Goal: Transaction & Acquisition: Purchase product/service

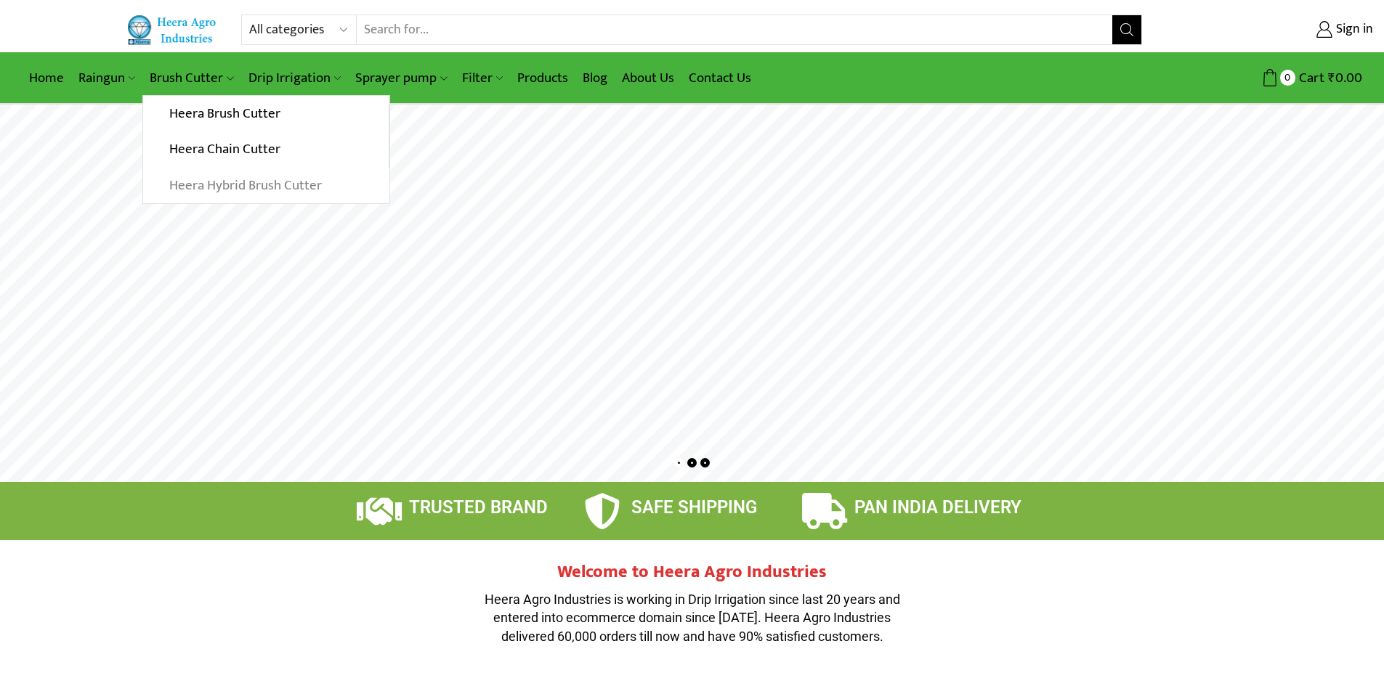
type input "[EMAIL_ADDRESS][DOMAIN_NAME]"
click at [280, 189] on link "Heera Hybrid Brush Cutter" at bounding box center [266, 186] width 246 height 36
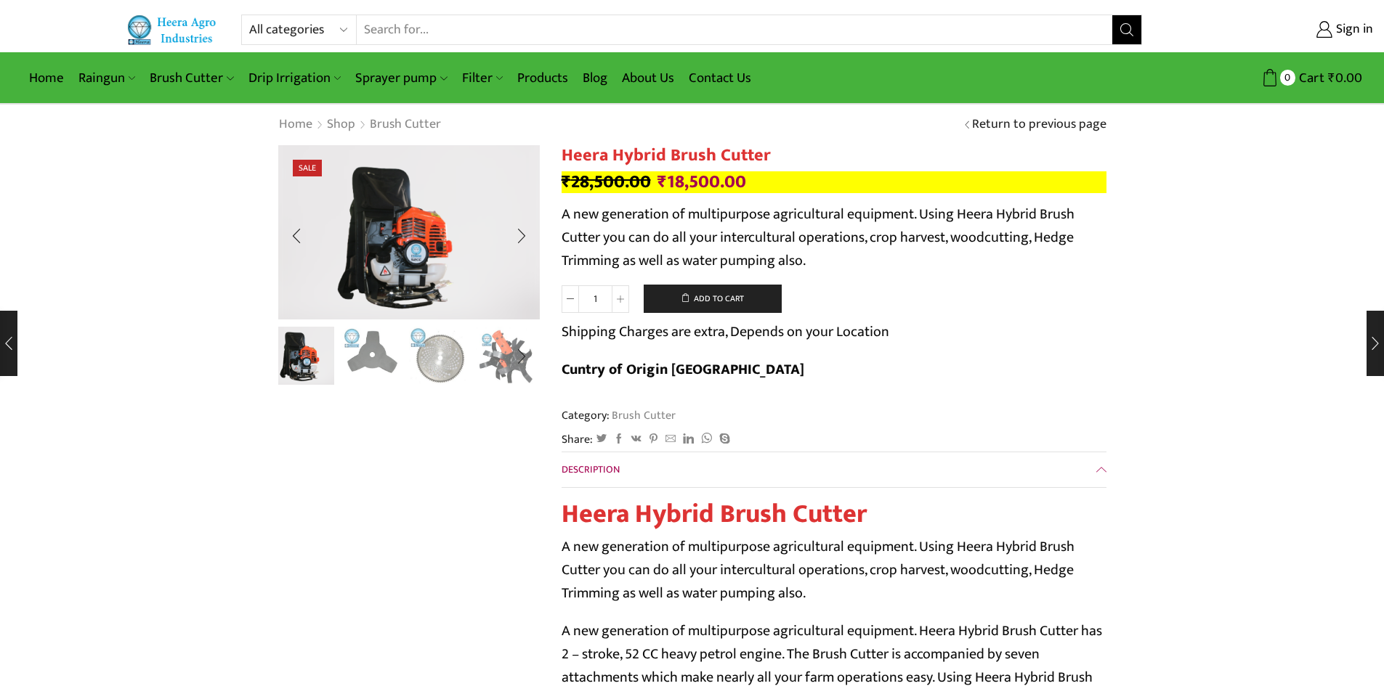
type input "[EMAIL_ADDRESS][DOMAIN_NAME]"
click at [379, 360] on img "2 / 10" at bounding box center [371, 355] width 60 height 60
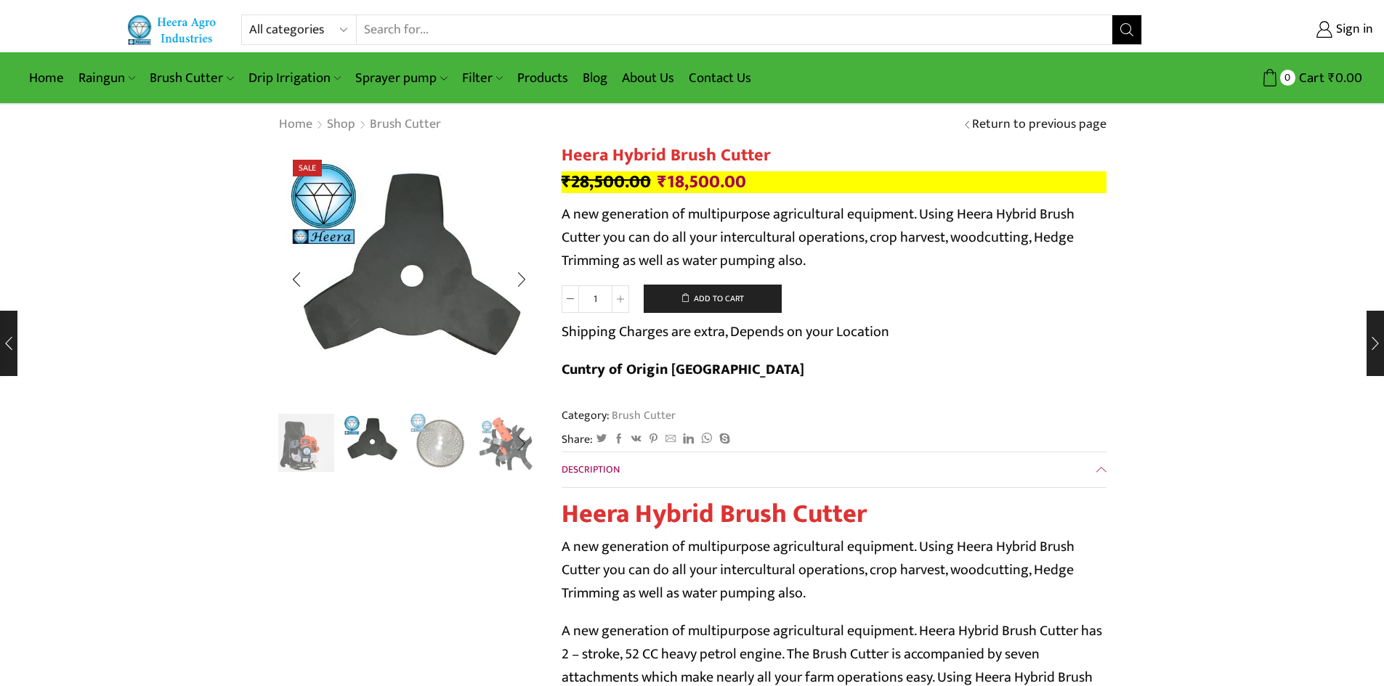
click at [437, 435] on img "3 / 10" at bounding box center [439, 442] width 60 height 60
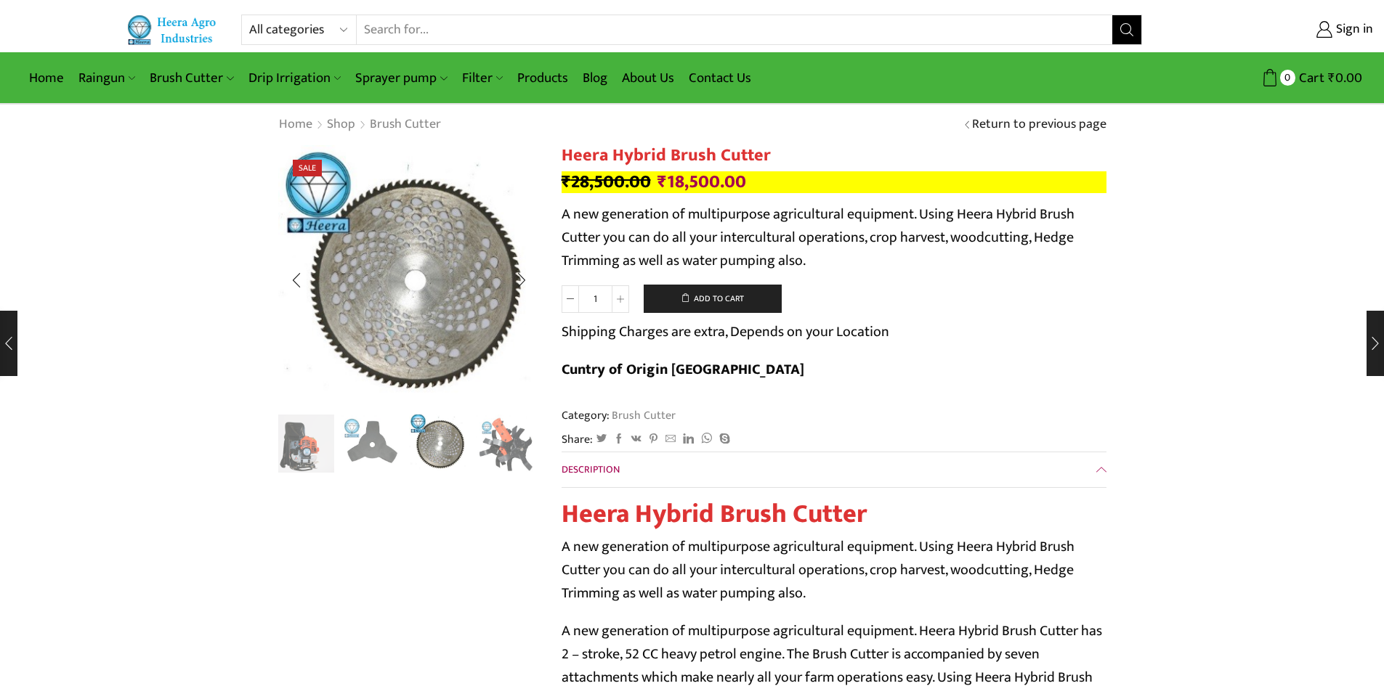
click at [508, 442] on div "Next slide" at bounding box center [521, 444] width 36 height 36
click at [505, 443] on div "Next slide" at bounding box center [521, 444] width 36 height 36
click at [429, 450] on img "5 / 10" at bounding box center [439, 443] width 60 height 60
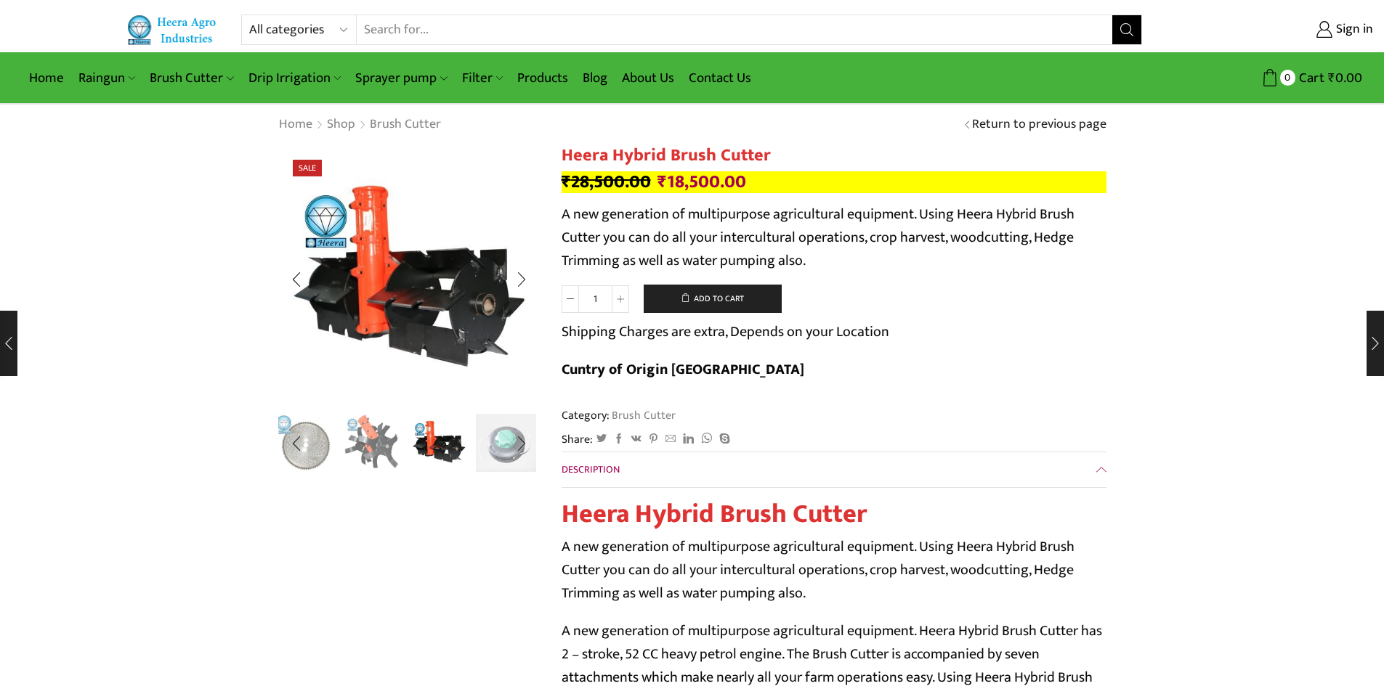
click at [376, 449] on img "4 / 10" at bounding box center [371, 442] width 60 height 60
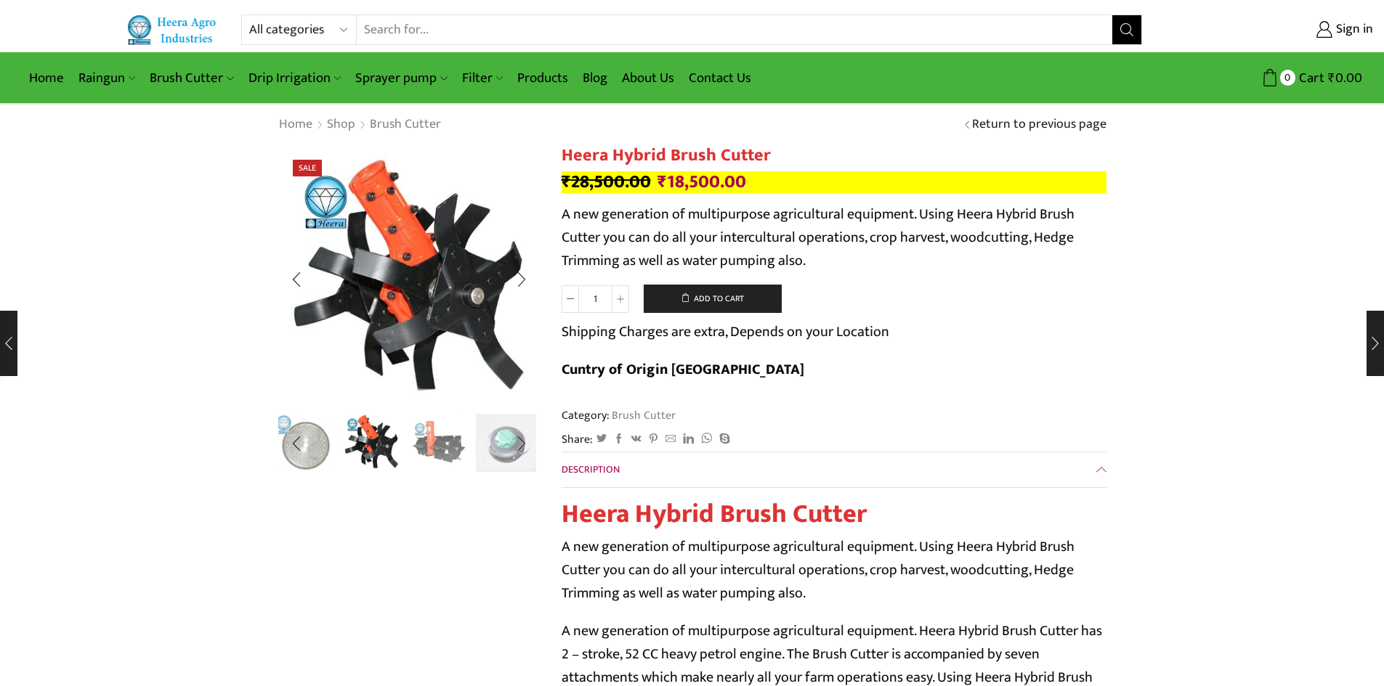
click at [443, 449] on img "5 / 10" at bounding box center [439, 442] width 60 height 60
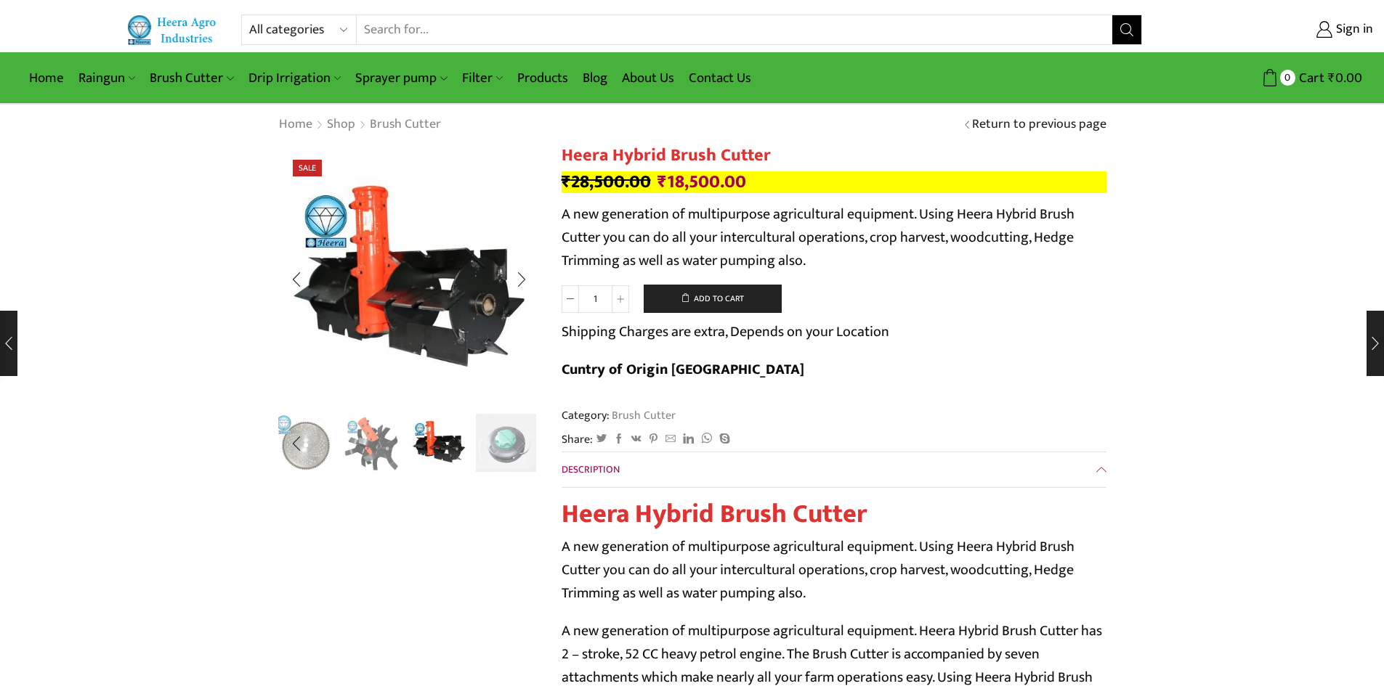
click at [506, 442] on div "Next slide" at bounding box center [521, 444] width 36 height 36
click at [512, 455] on div "Next slide" at bounding box center [521, 444] width 36 height 36
click at [497, 447] on img "8 / 10" at bounding box center [506, 442] width 60 height 60
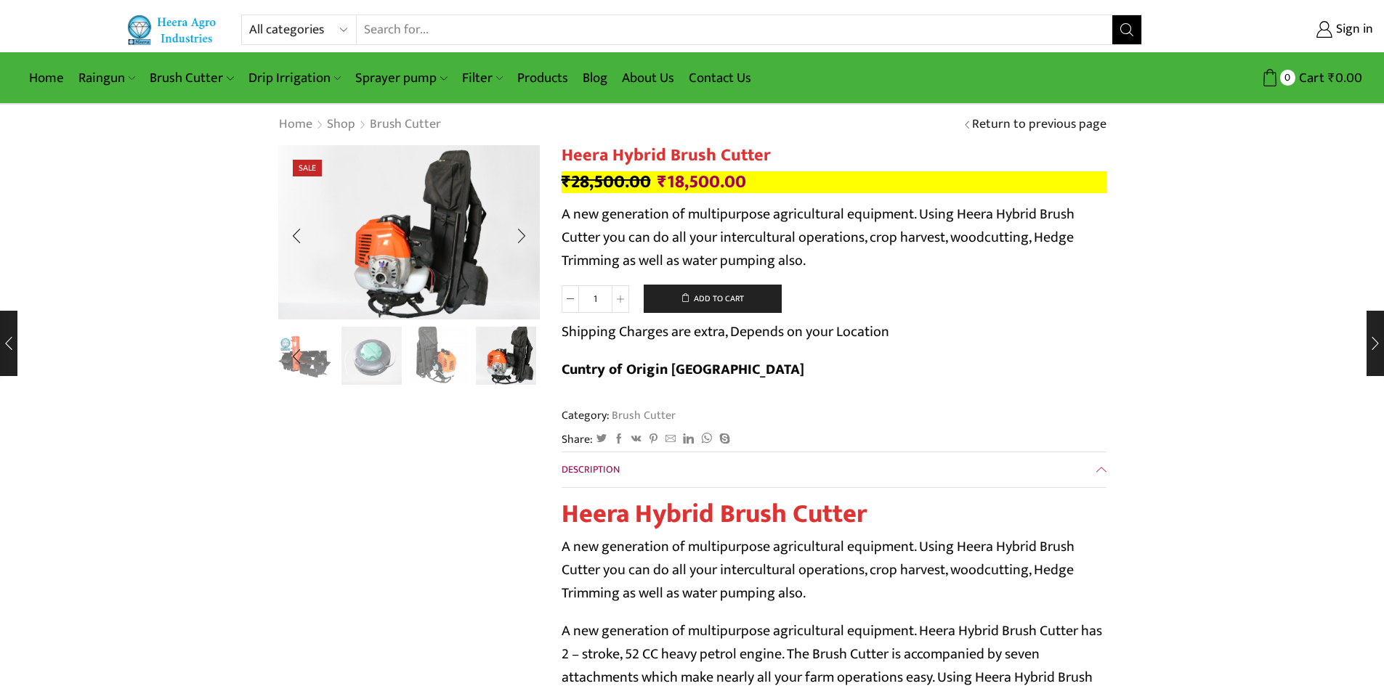
click at [431, 361] on img "7 / 10" at bounding box center [439, 355] width 60 height 60
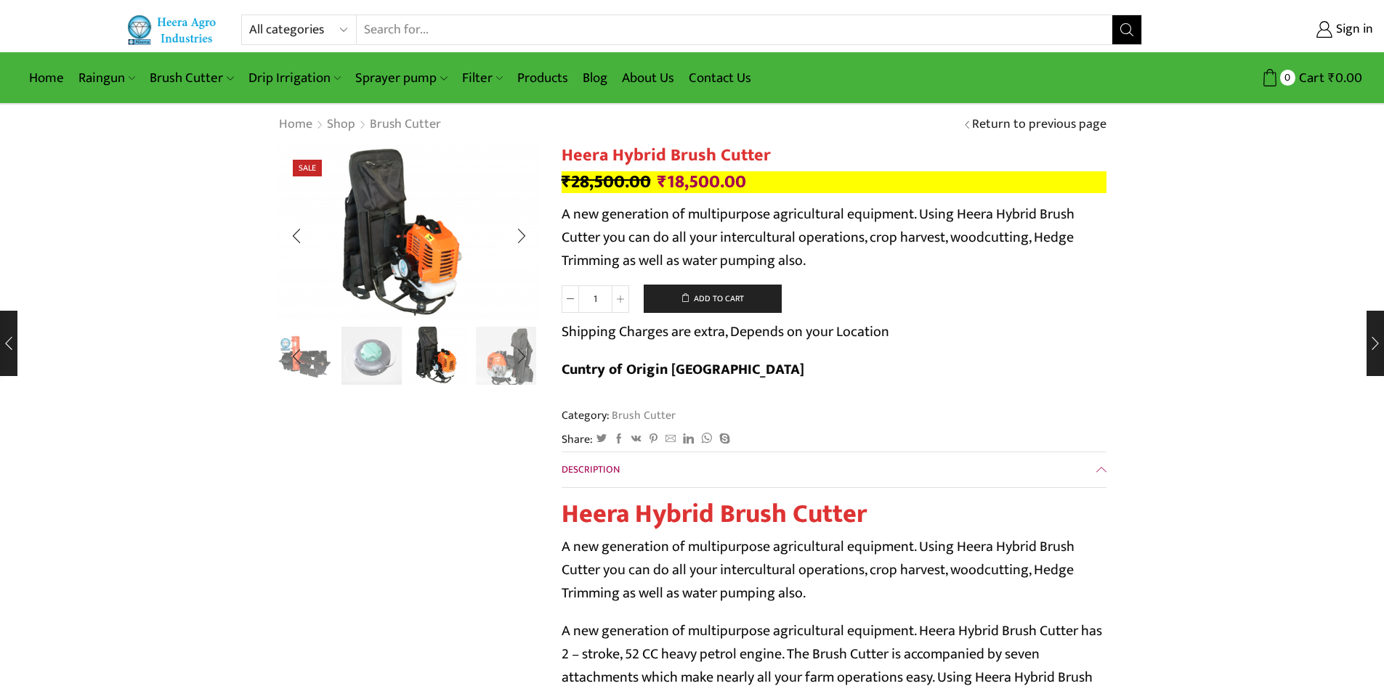
click at [438, 352] on img "7 / 10" at bounding box center [439, 355] width 60 height 60
click at [520, 230] on div "Next slide" at bounding box center [521, 236] width 36 height 36
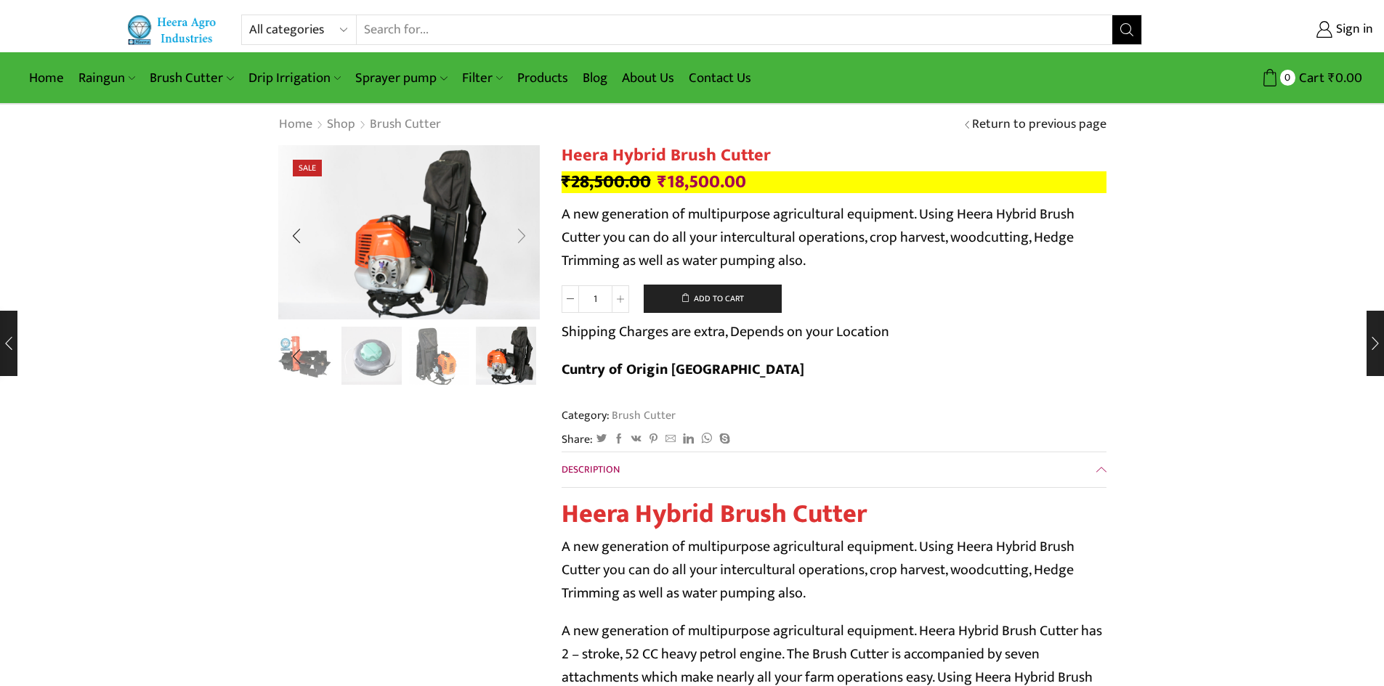
click at [520, 232] on div "Next slide" at bounding box center [521, 236] width 36 height 36
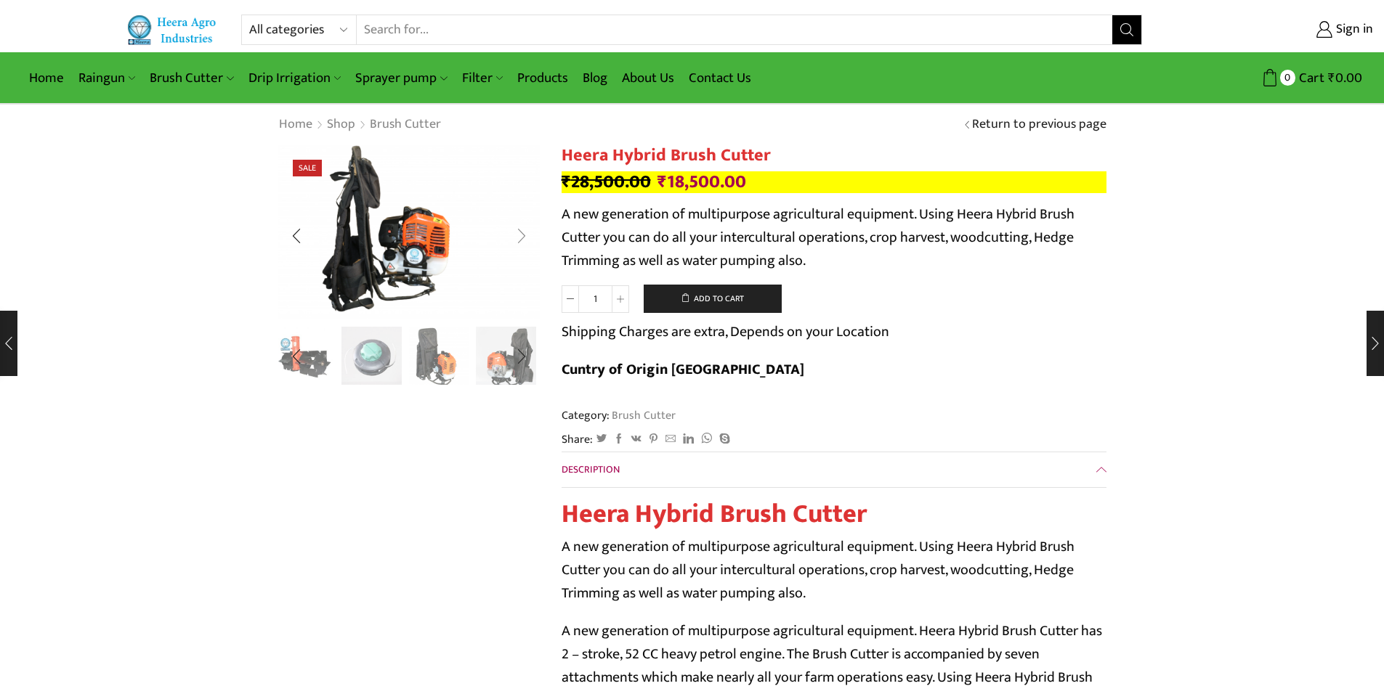
click at [520, 232] on div "Next slide" at bounding box center [521, 236] width 36 height 36
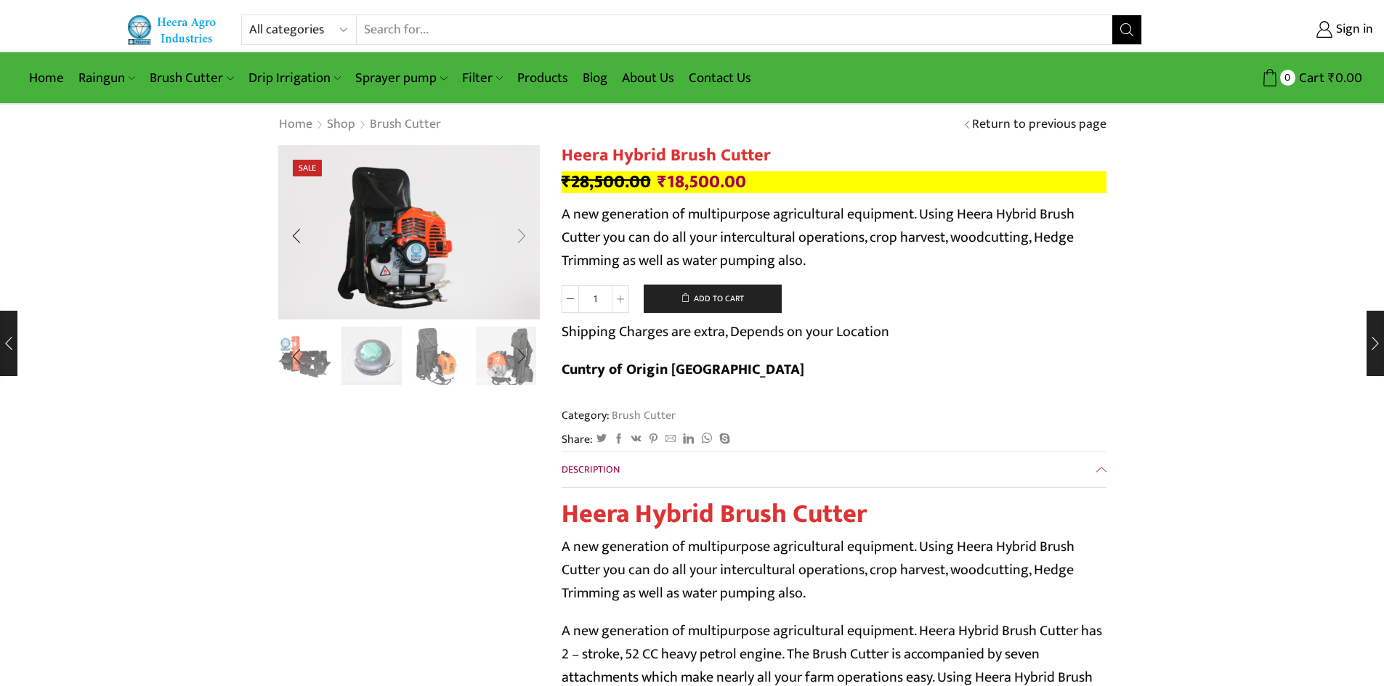
click at [520, 232] on div "Next slide" at bounding box center [521, 236] width 36 height 36
click at [439, 364] on img "7 / 10" at bounding box center [439, 355] width 60 height 60
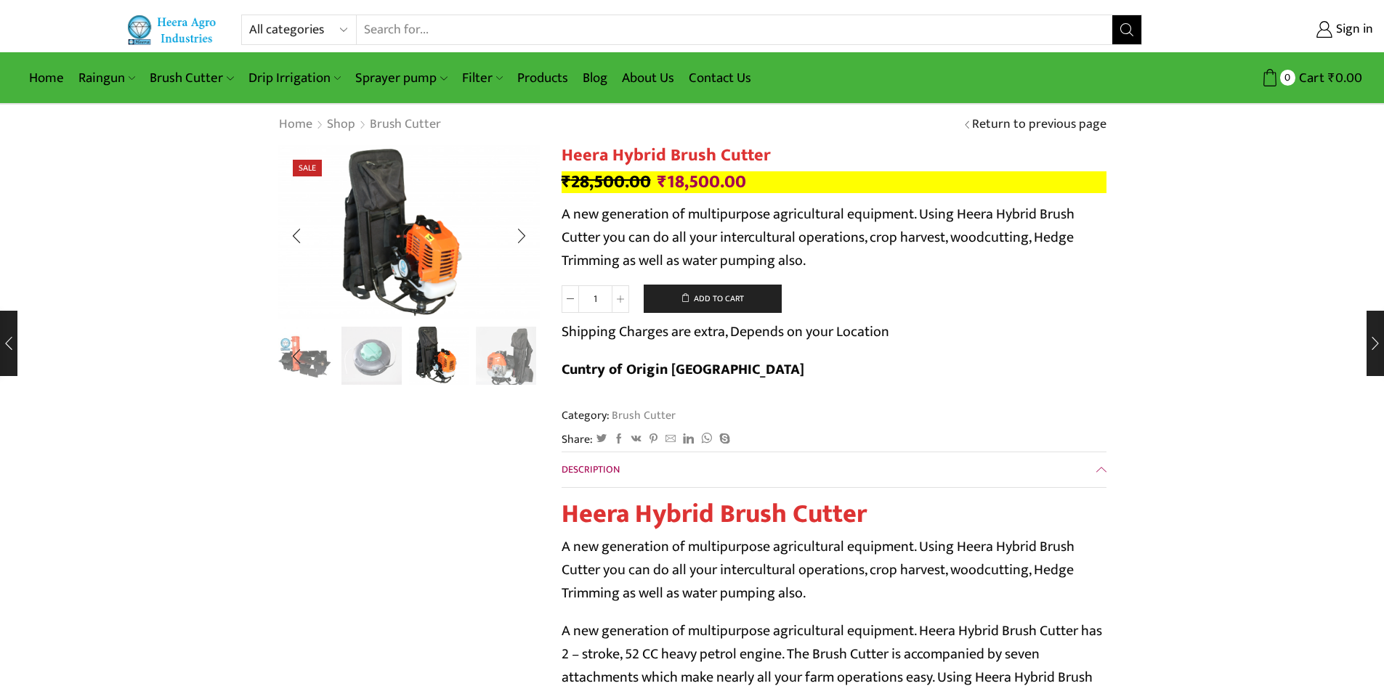
click at [511, 362] on div "Next slide" at bounding box center [521, 356] width 36 height 36
click at [486, 361] on img "10 / 10" at bounding box center [506, 355] width 60 height 60
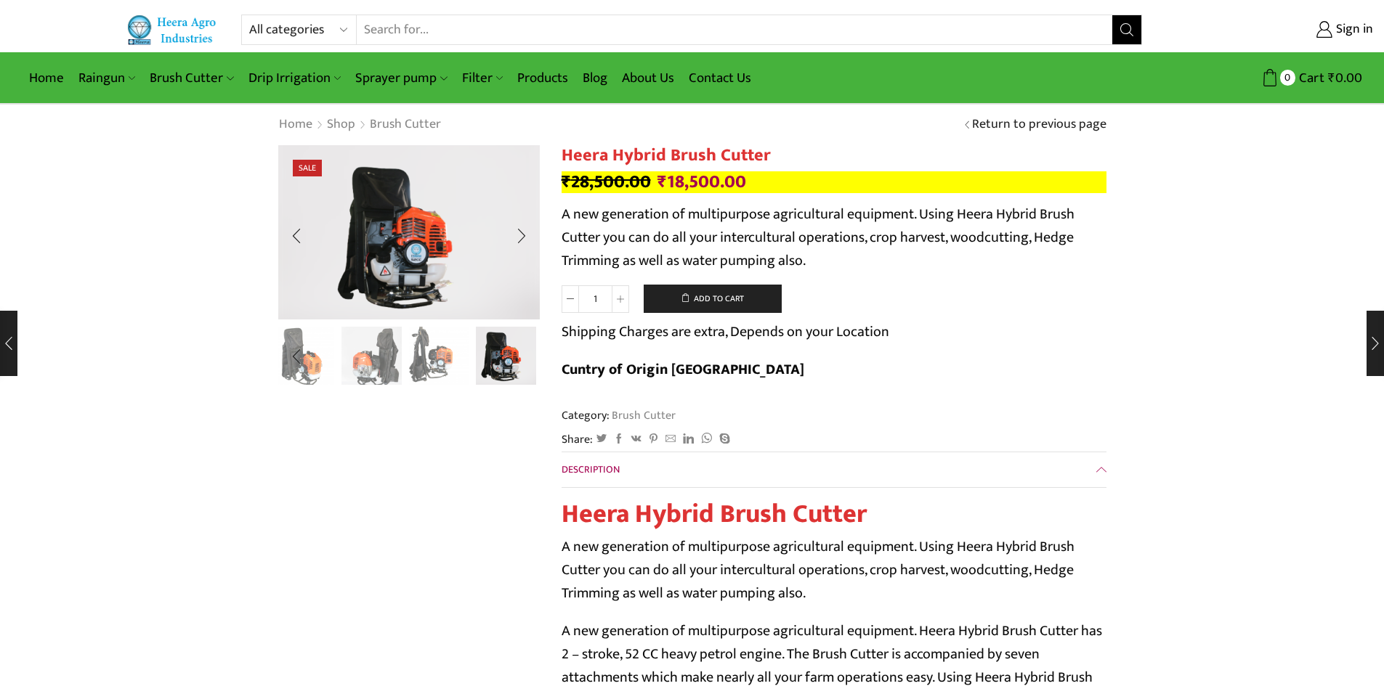
click at [434, 365] on img "9 / 10" at bounding box center [439, 355] width 60 height 60
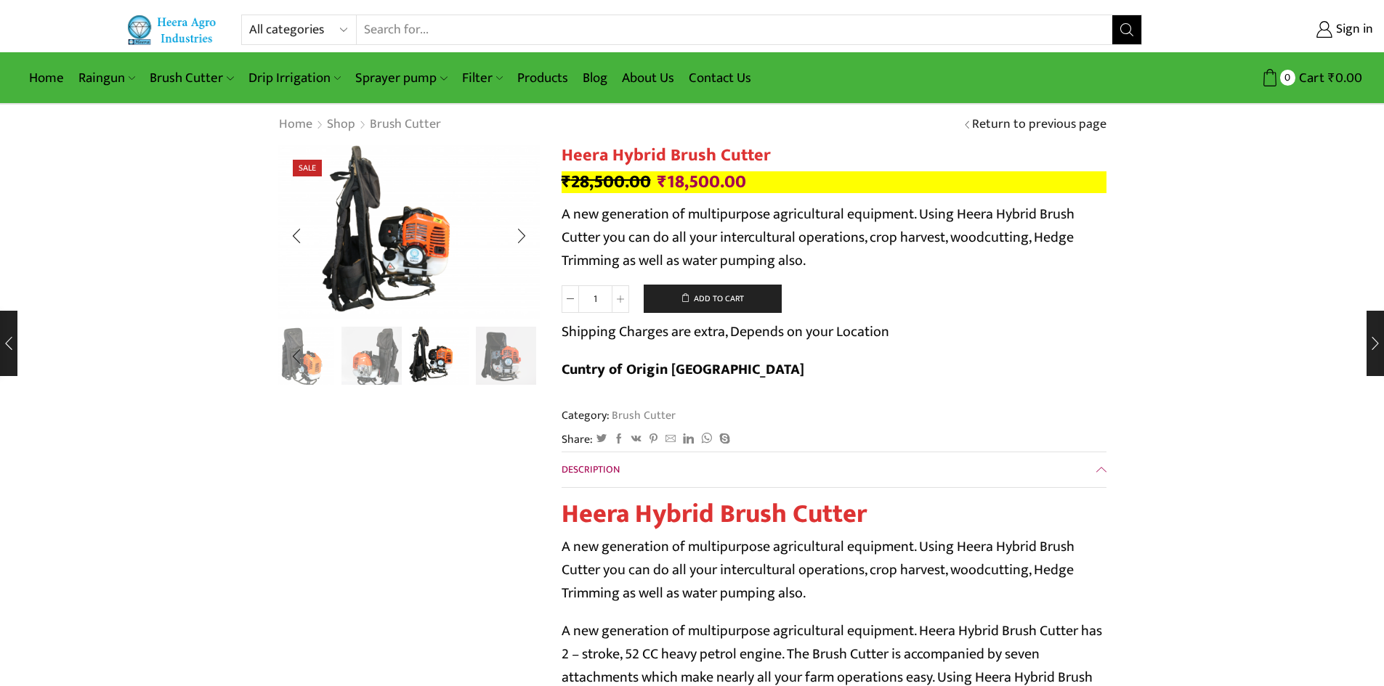
click at [488, 363] on img "10 / 10" at bounding box center [506, 355] width 60 height 60
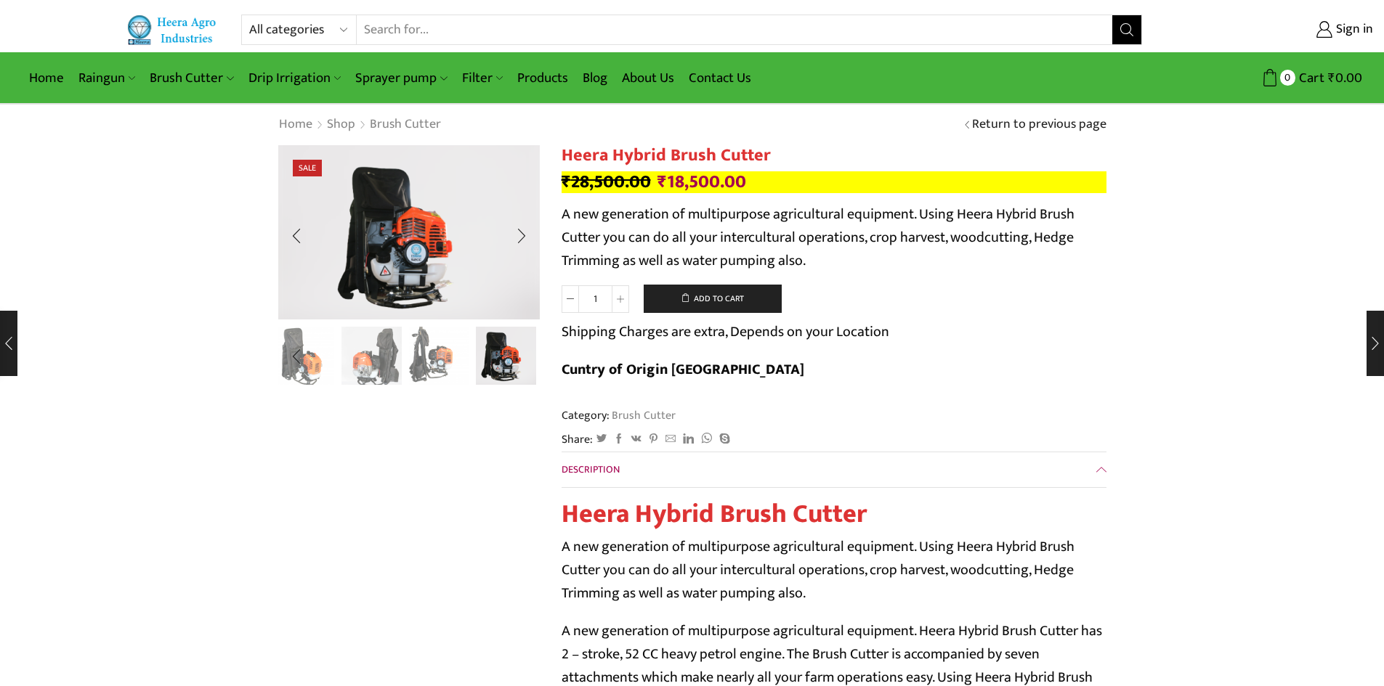
click at [429, 358] on img "9 / 10" at bounding box center [439, 355] width 60 height 60
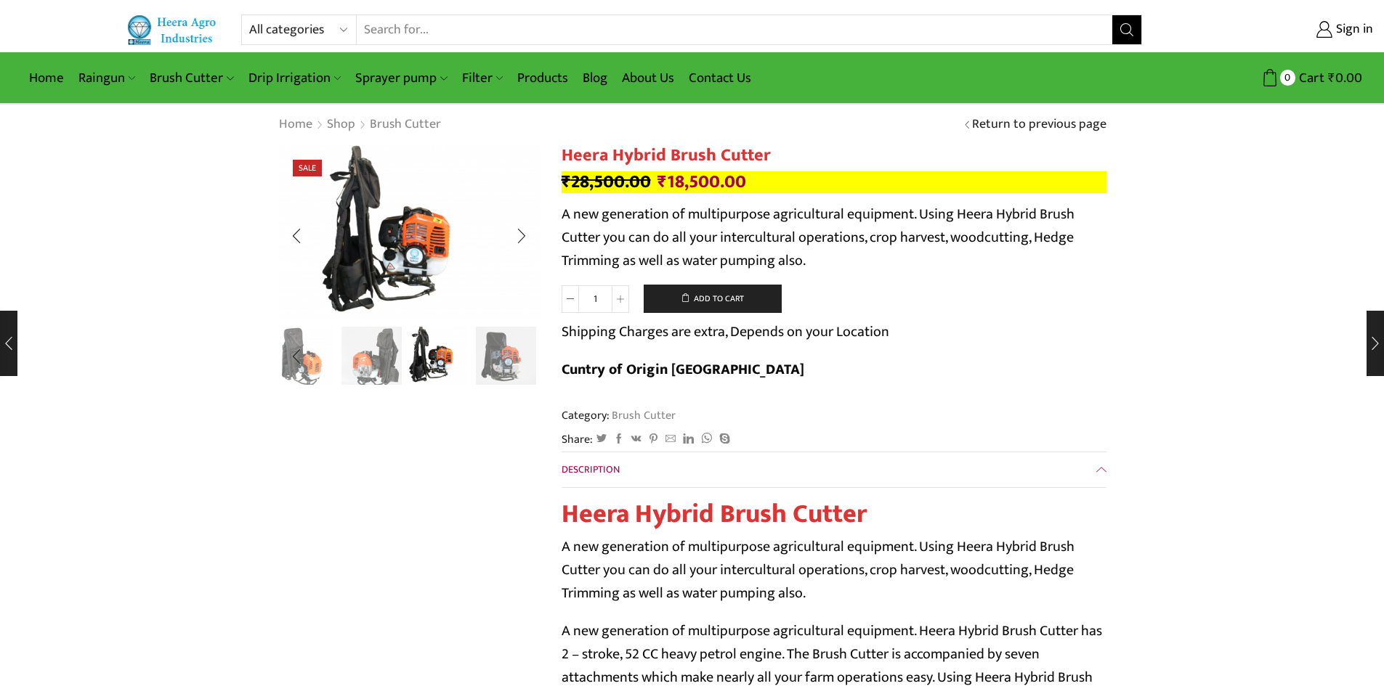
click at [480, 366] on img "10 / 10" at bounding box center [506, 355] width 60 height 60
click at [488, 354] on img "9 / 10" at bounding box center [506, 355] width 60 height 60
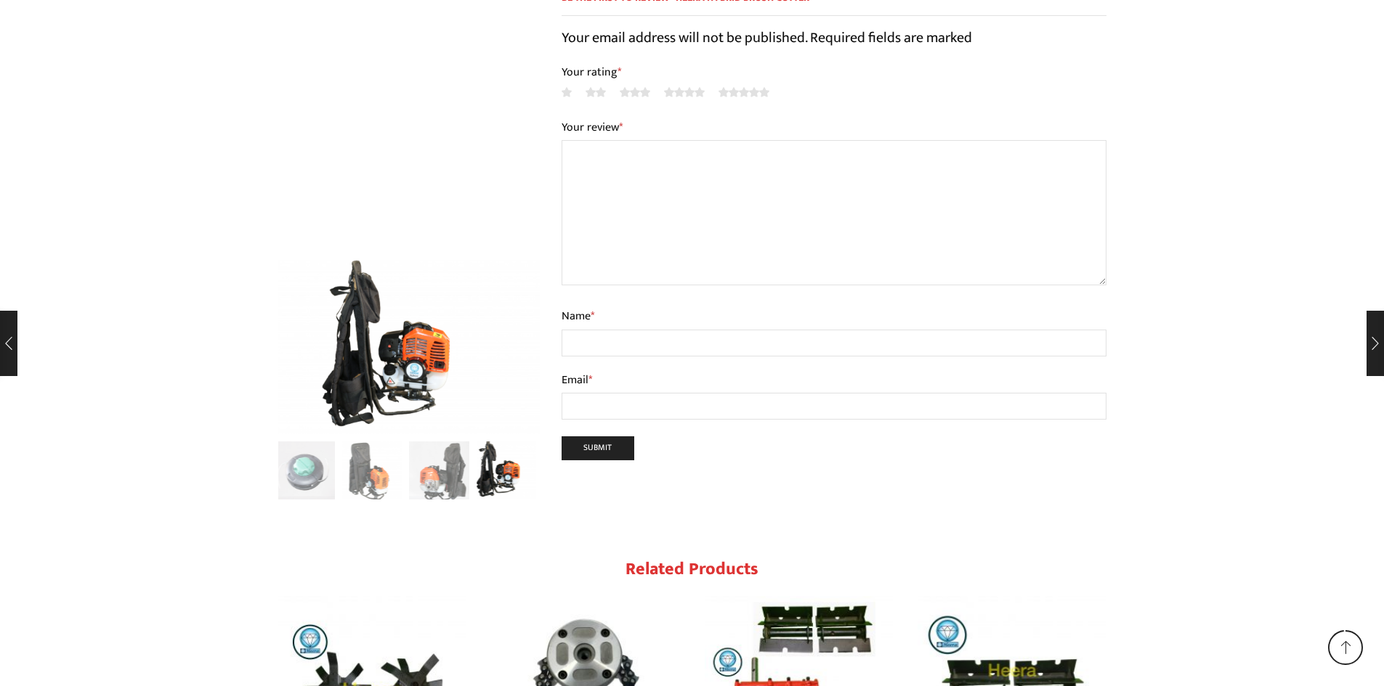
scroll to position [1671, 0]
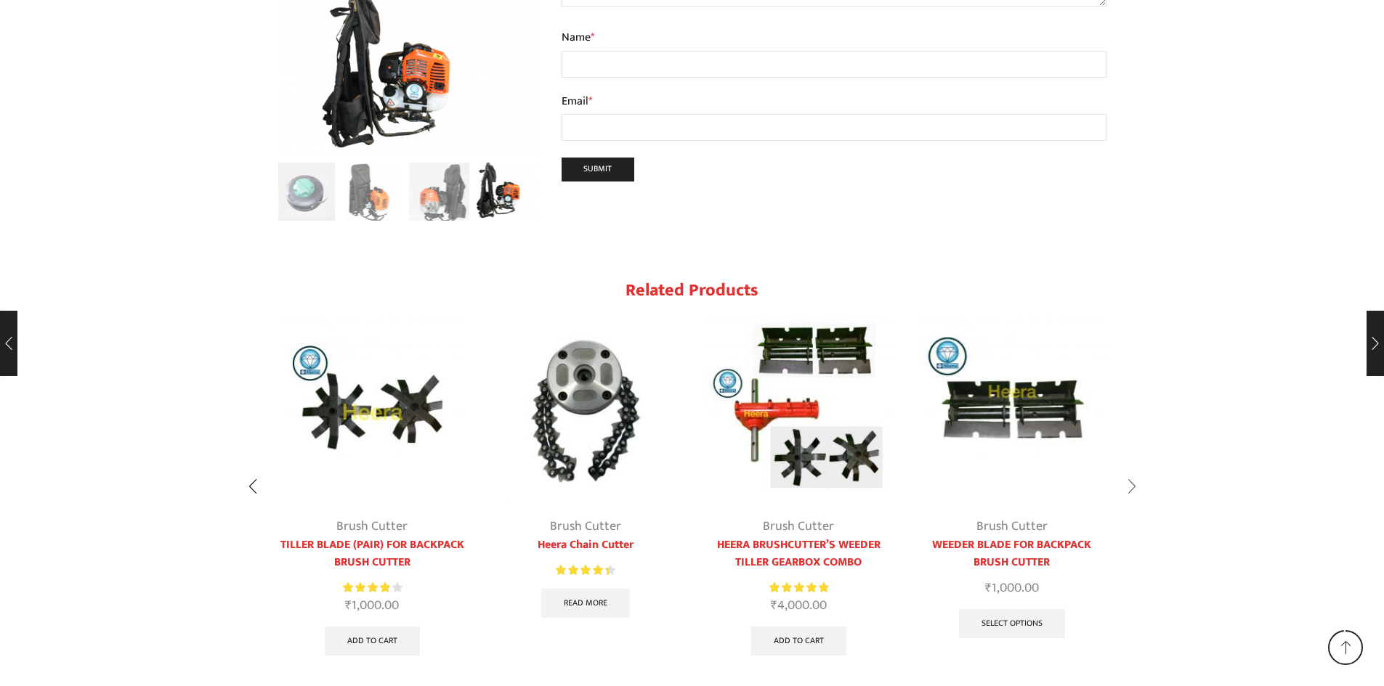
click at [1131, 469] on div "Next slide" at bounding box center [1131, 487] width 36 height 36
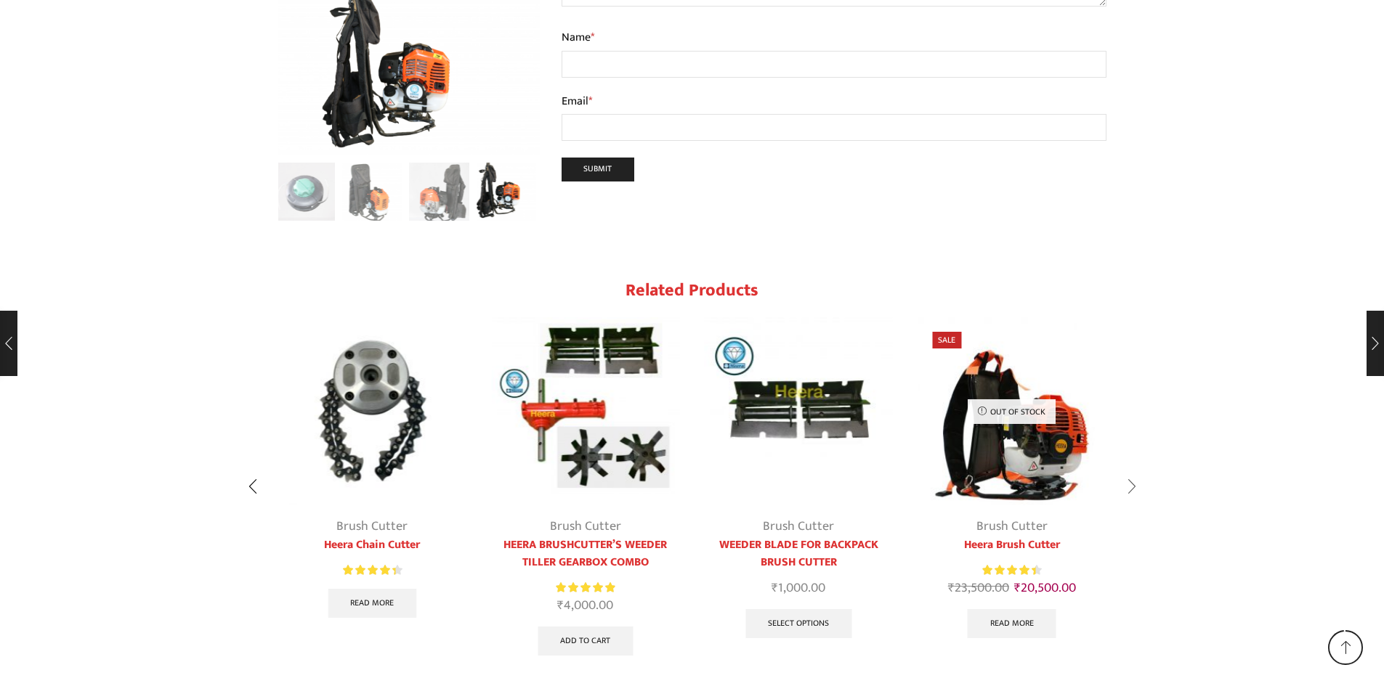
click at [1131, 469] on div "Next slide" at bounding box center [1131, 487] width 36 height 36
click at [258, 469] on div "Previous slide" at bounding box center [253, 487] width 36 height 36
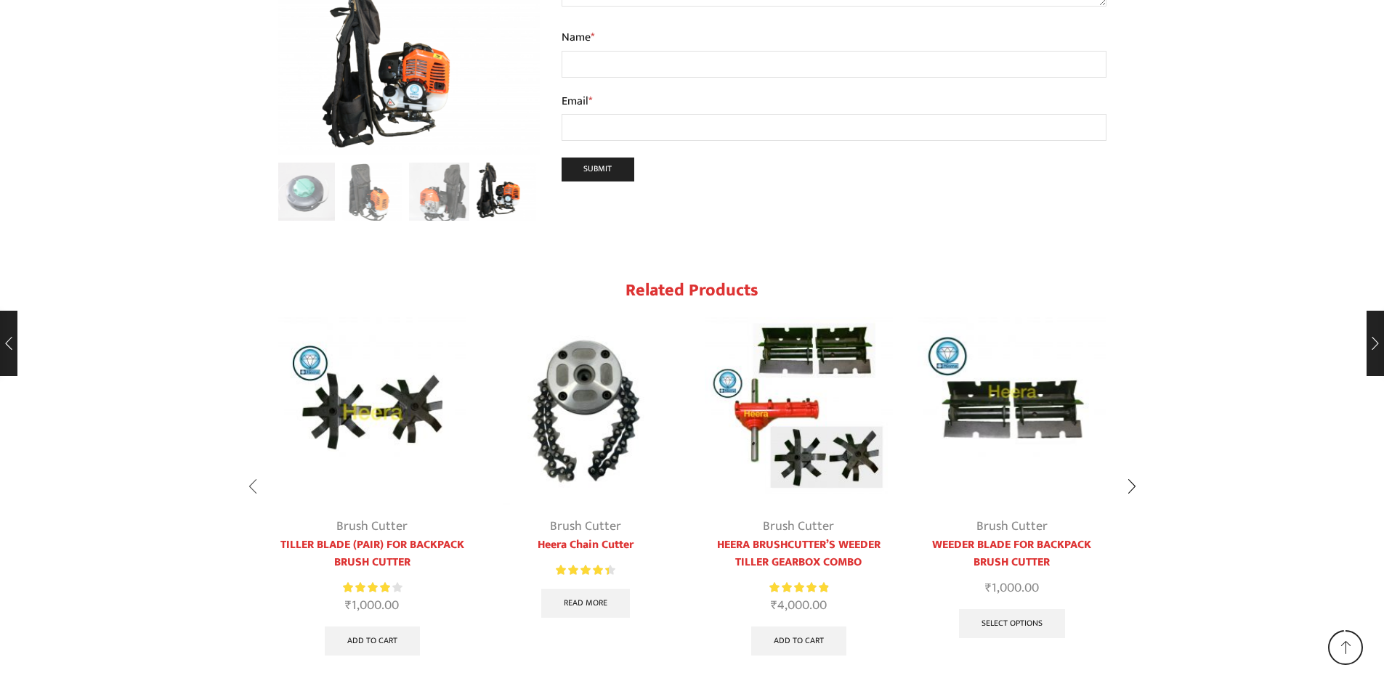
click at [258, 469] on div "Previous slide" at bounding box center [253, 487] width 36 height 36
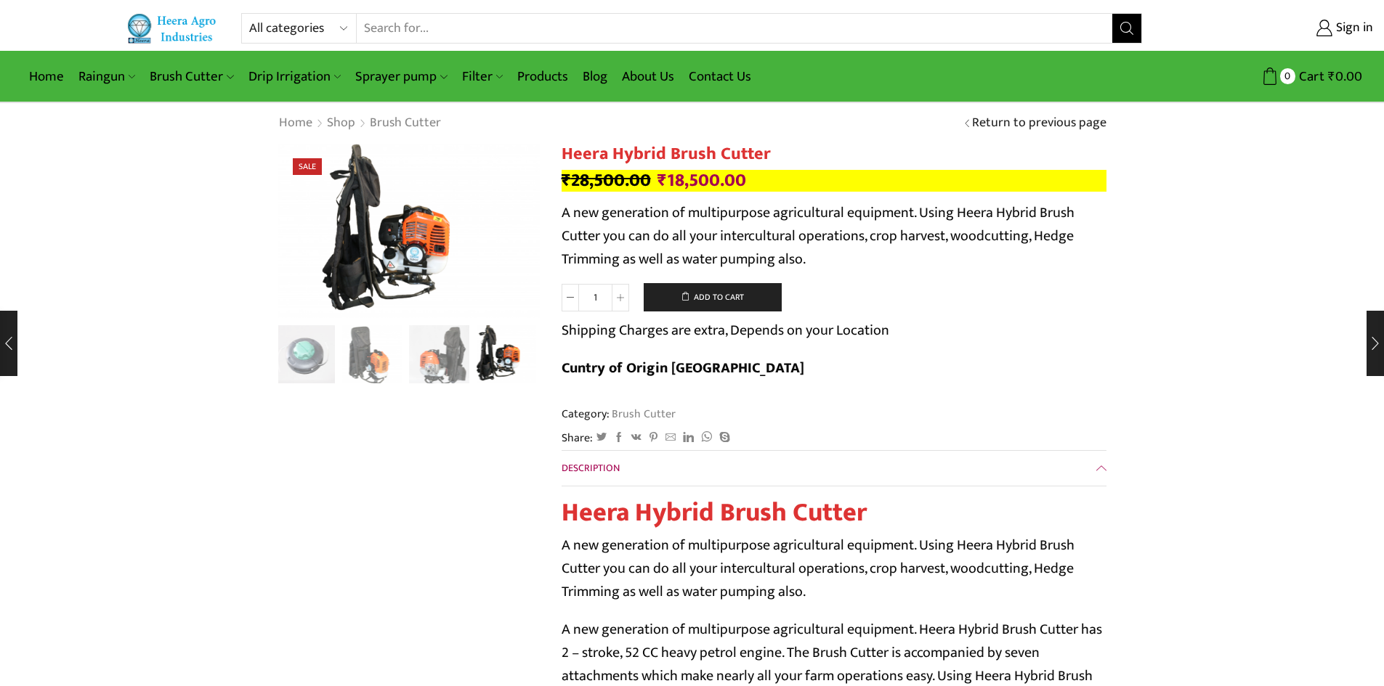
scroll to position [0, 0]
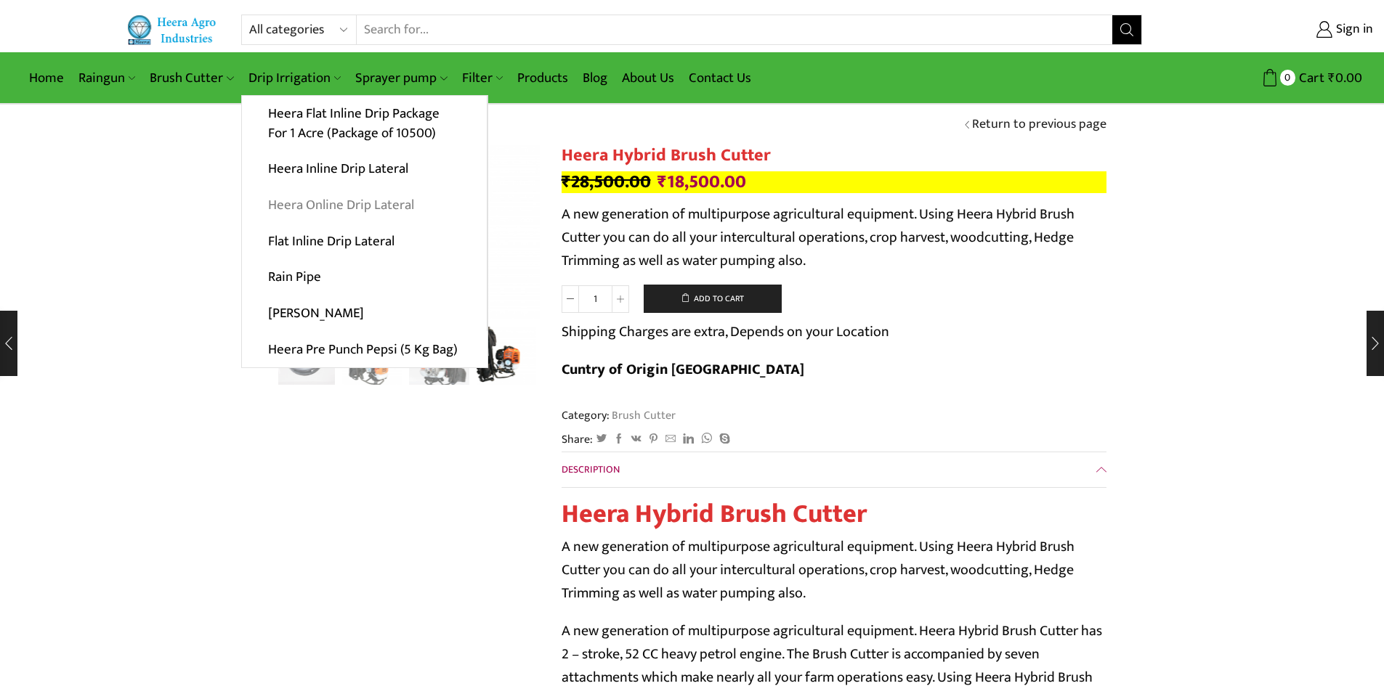
click at [360, 206] on link "Heera Online Drip Lateral" at bounding box center [364, 205] width 245 height 36
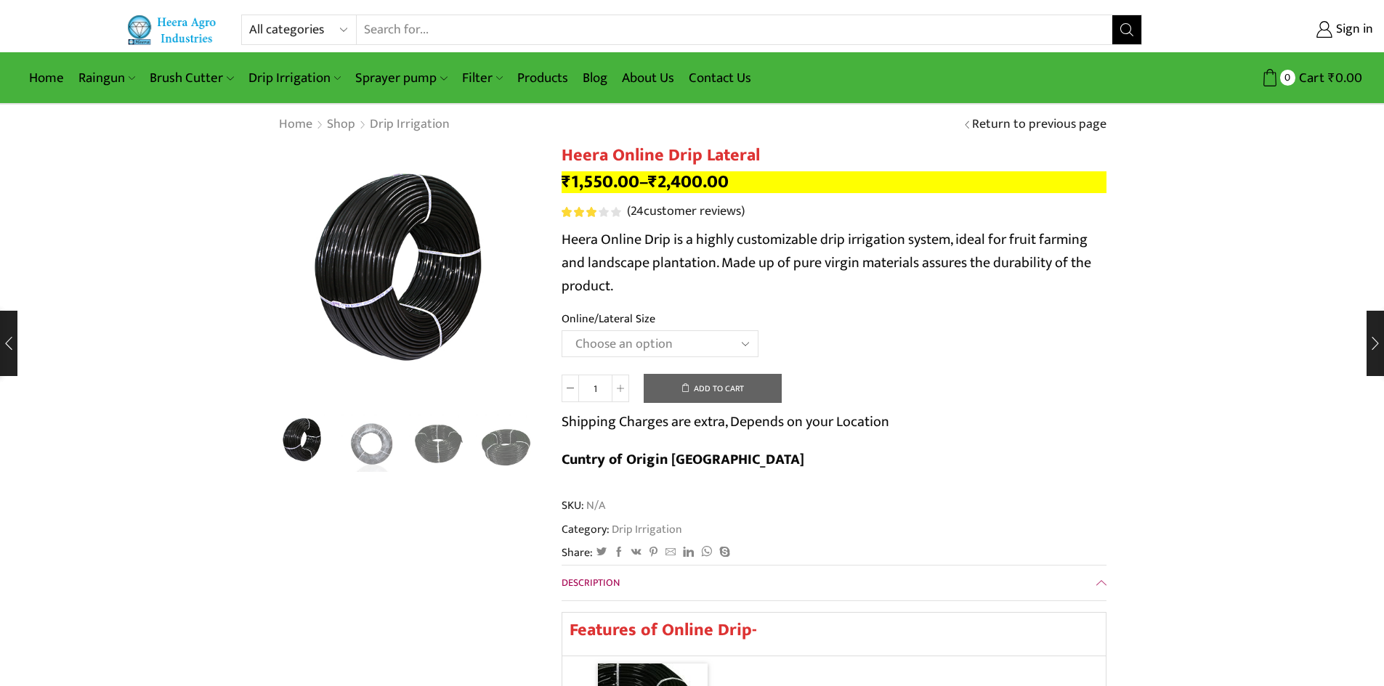
type input "[EMAIL_ADDRESS][DOMAIN_NAME]"
click at [699, 335] on select "Choose an option Heera Online 16MM Heera Online GOLD 16MM Heera Online 12MM Hee…" at bounding box center [659, 343] width 197 height 27
click at [972, 123] on link "Return to previous page" at bounding box center [1039, 124] width 134 height 19
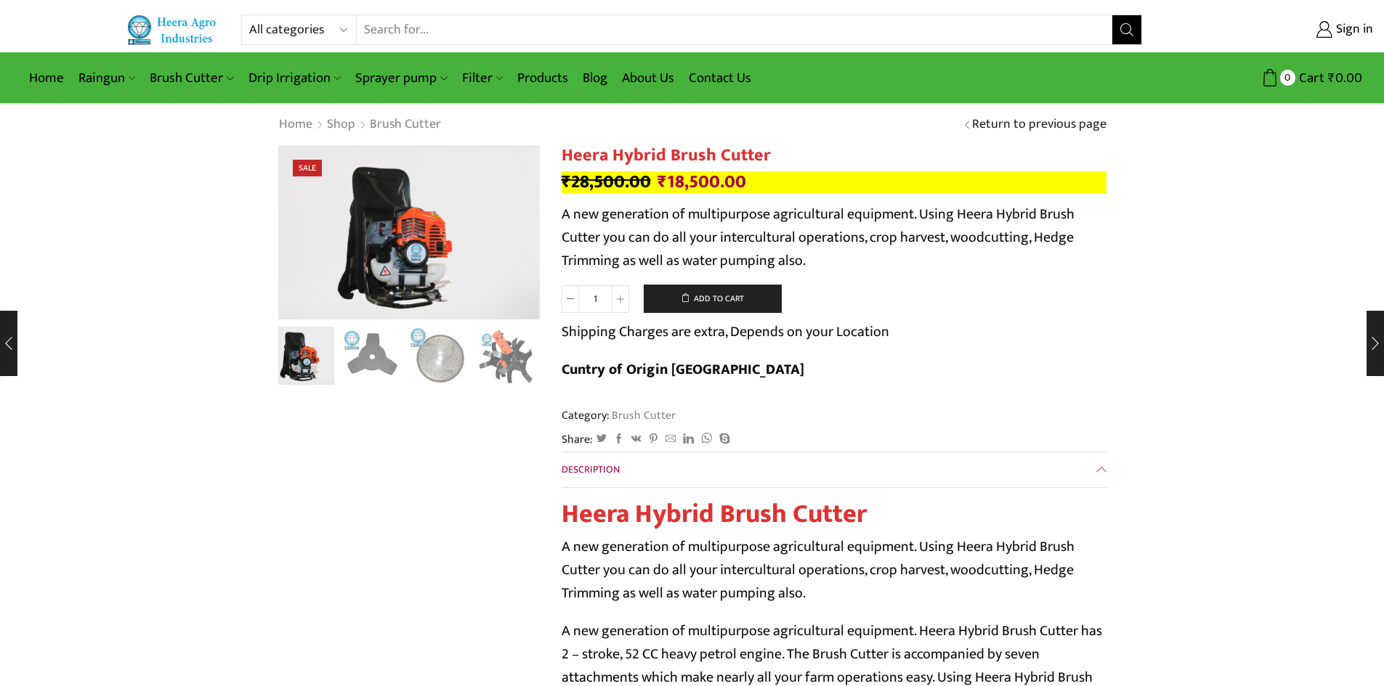
type input "[EMAIL_ADDRESS][DOMAIN_NAME]"
click at [537, 86] on link "Products" at bounding box center [542, 78] width 65 height 34
drag, startPoint x: 537, startPoint y: 86, endPoint x: 533, endPoint y: 78, distance: 8.1
click at [533, 78] on link "Products" at bounding box center [542, 78] width 65 height 34
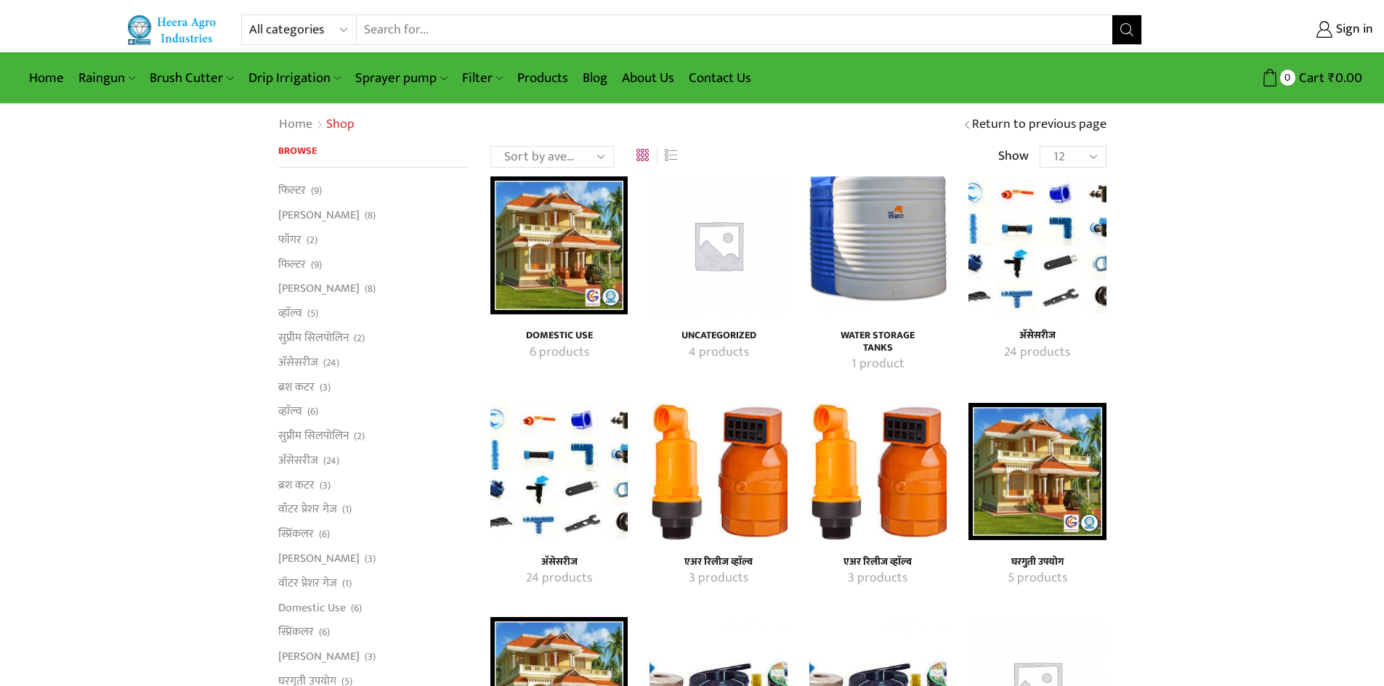
type input "[EMAIL_ADDRESS][DOMAIN_NAME]"
click at [885, 268] on img "Visit product category Water Storage Tanks" at bounding box center [877, 245] width 137 height 137
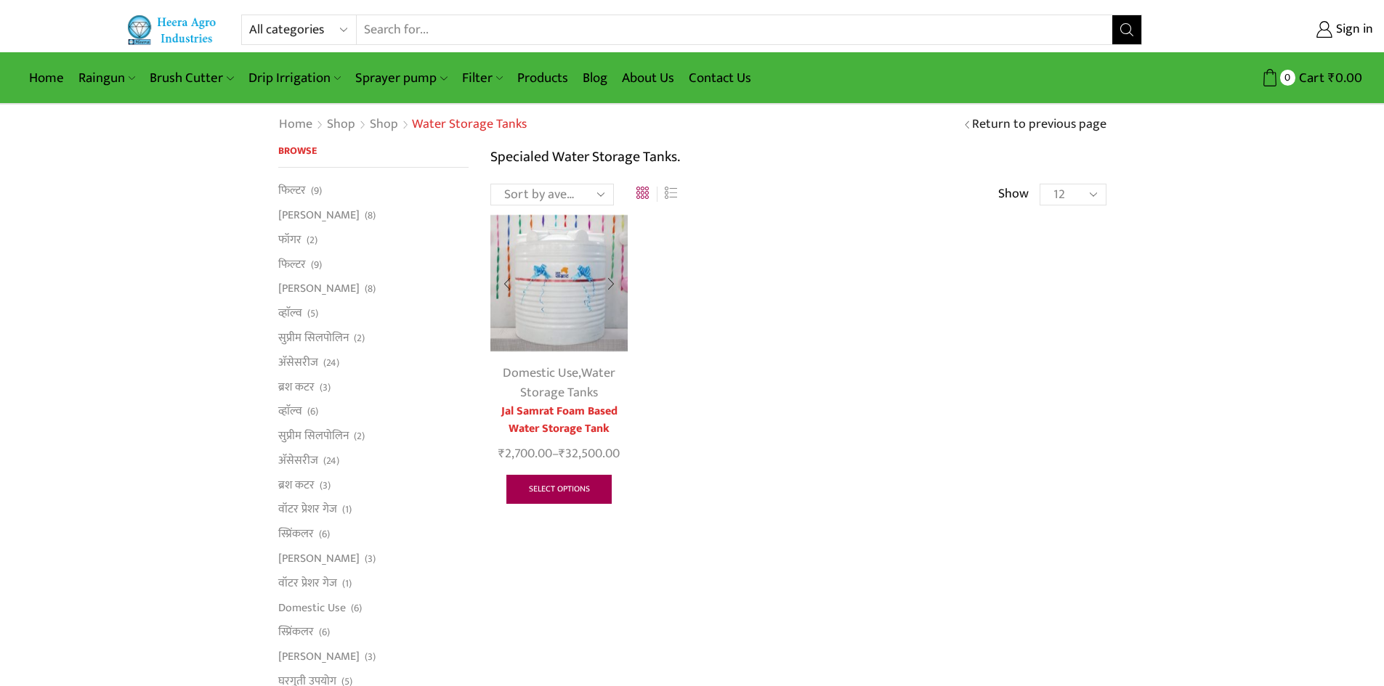
type input "[EMAIL_ADDRESS][DOMAIN_NAME]"
click at [568, 491] on link "Select options" at bounding box center [559, 489] width 106 height 29
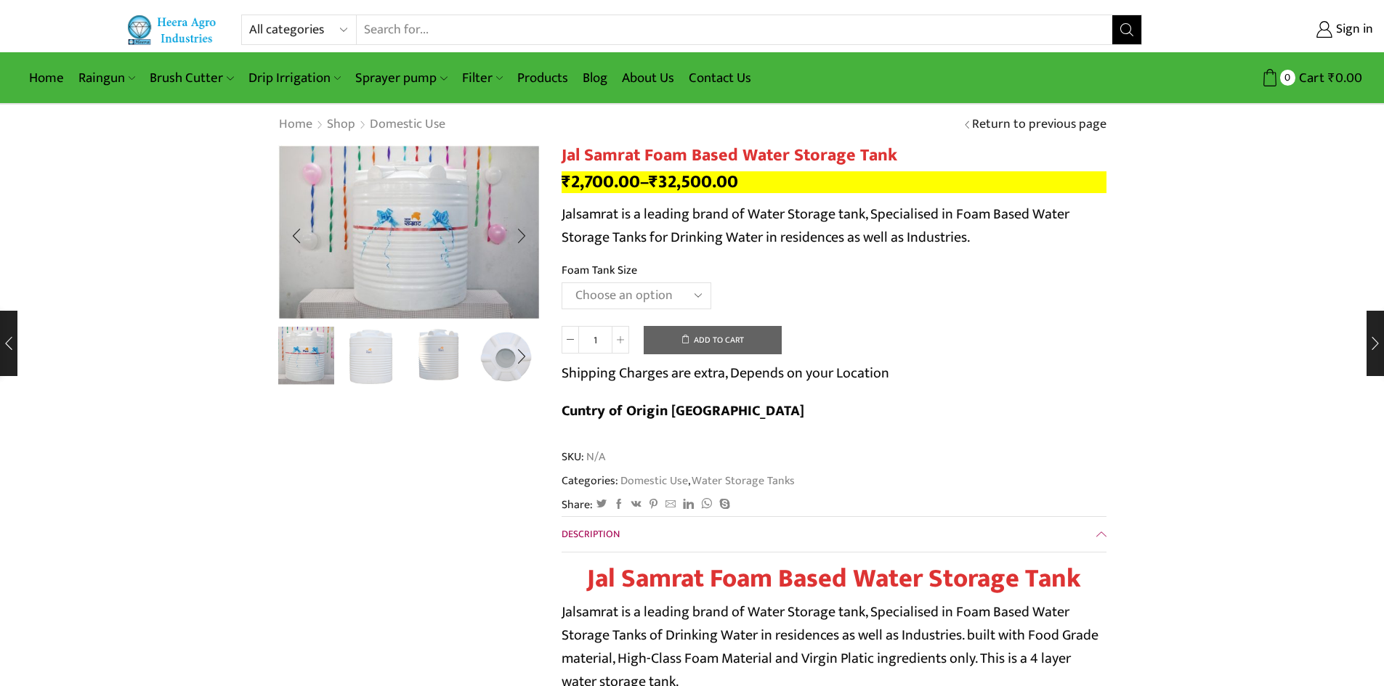
type input "[EMAIL_ADDRESS][DOMAIN_NAME]"
click at [410, 373] on img "3 / 5" at bounding box center [439, 355] width 60 height 60
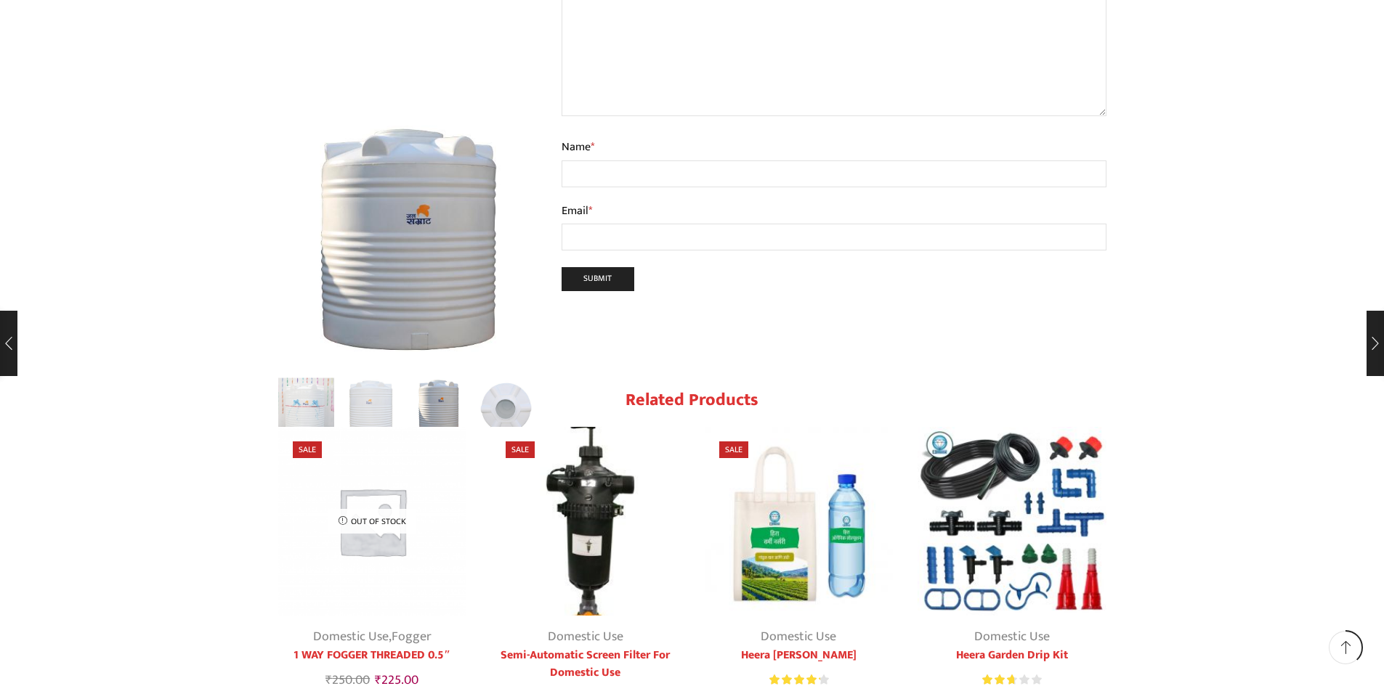
scroll to position [1598, 0]
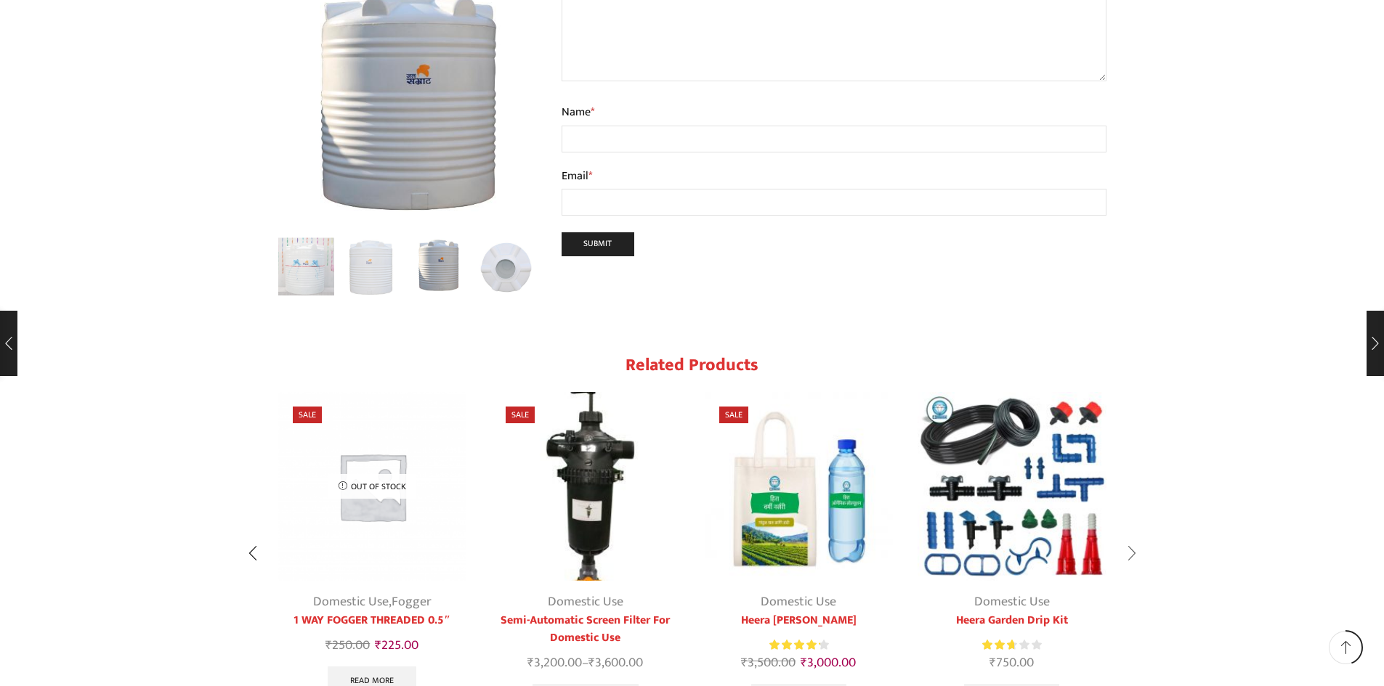
click at [1135, 535] on div "Next slide" at bounding box center [1131, 553] width 36 height 36
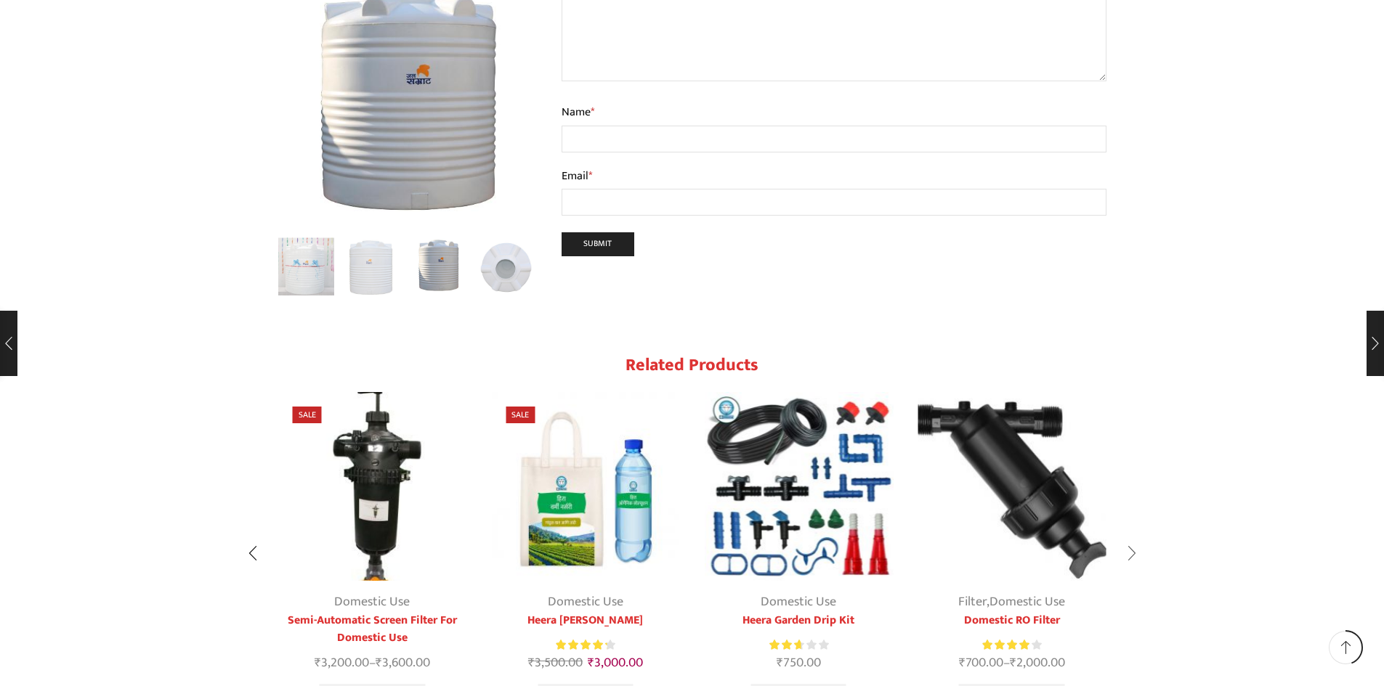
click at [1125, 535] on div "Next slide" at bounding box center [1131, 553] width 36 height 36
click at [877, 468] on div "4 / 5" at bounding box center [875, 487] width 33 height 38
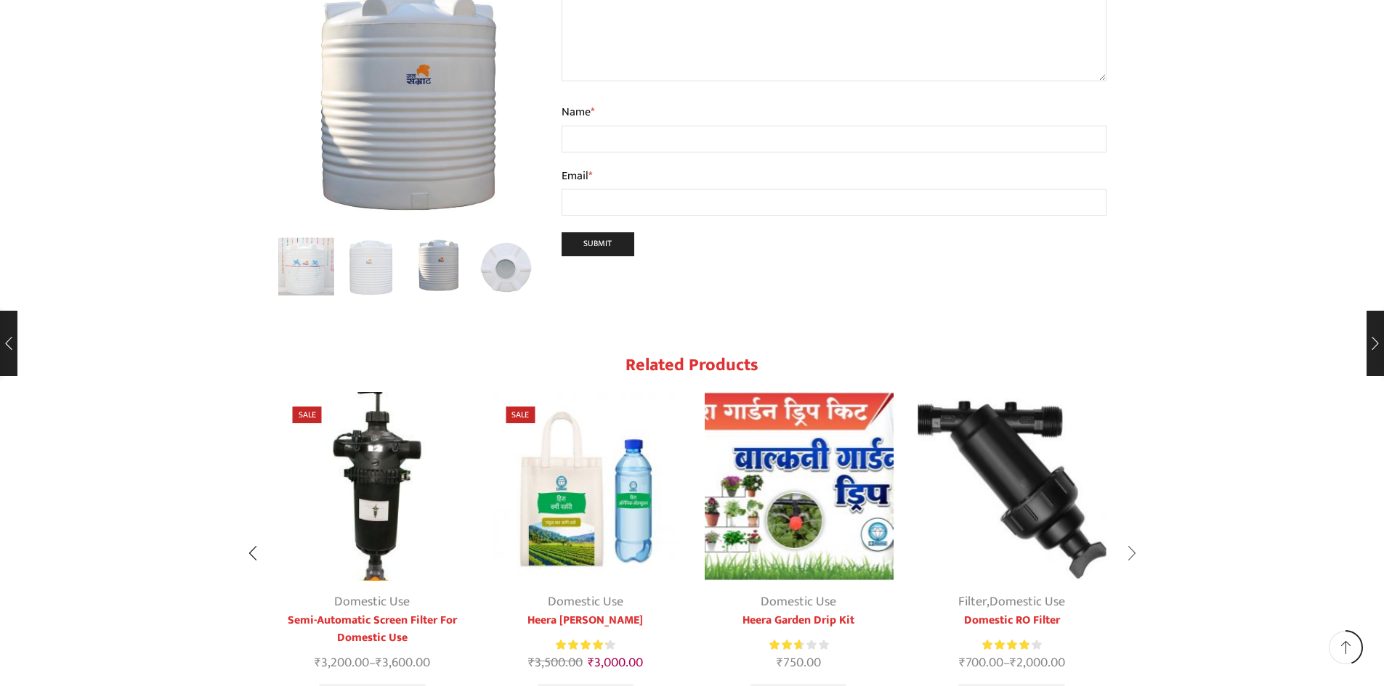
click at [1135, 535] on div "Next slide" at bounding box center [1131, 553] width 36 height 36
click at [251, 535] on div "Previous slide" at bounding box center [253, 553] width 36 height 36
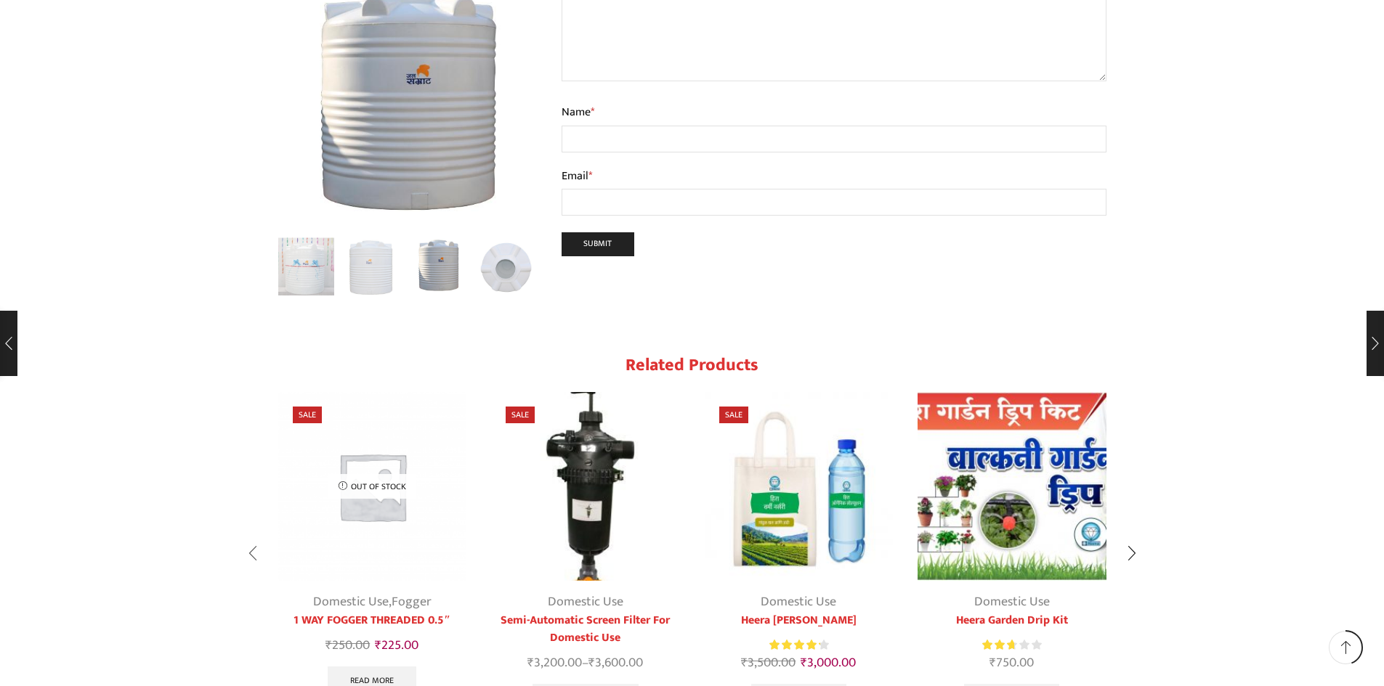
click at [251, 535] on div "Previous slide" at bounding box center [253, 553] width 36 height 36
click at [1129, 535] on div "Next slide" at bounding box center [1131, 553] width 36 height 36
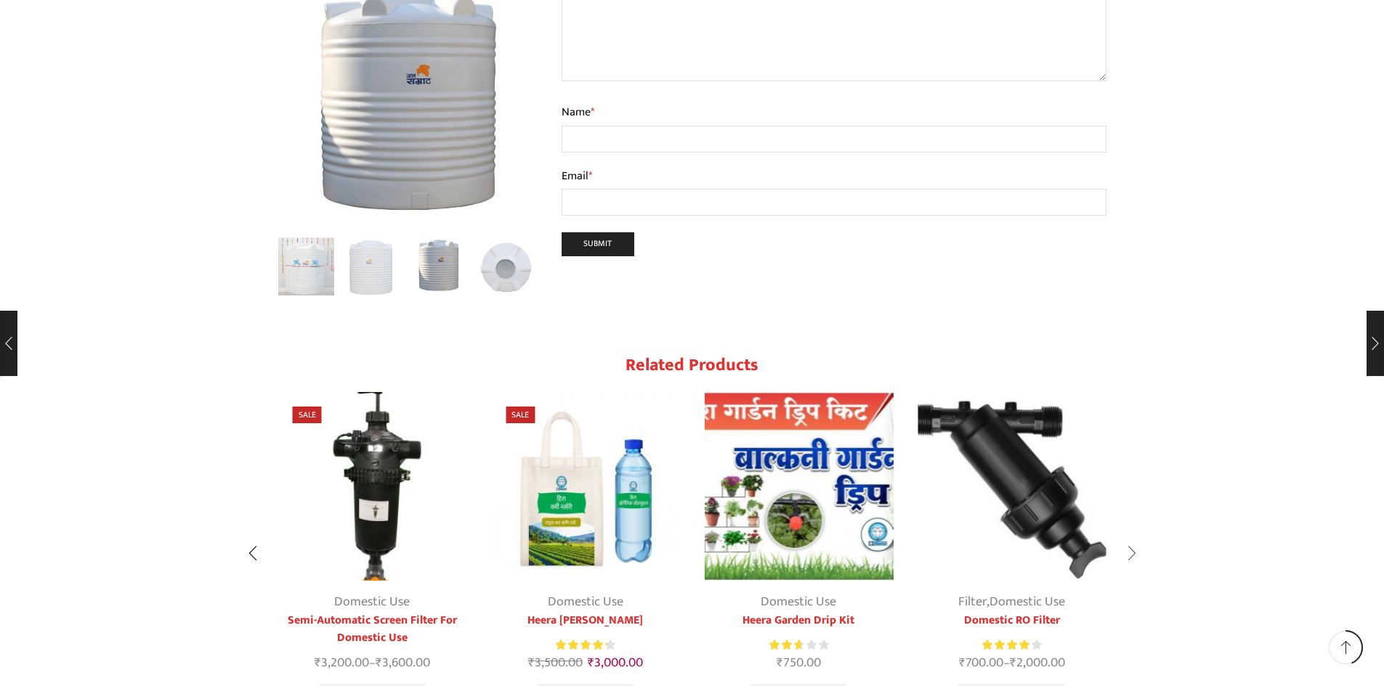
click at [1133, 535] on div "Next slide" at bounding box center [1131, 553] width 36 height 36
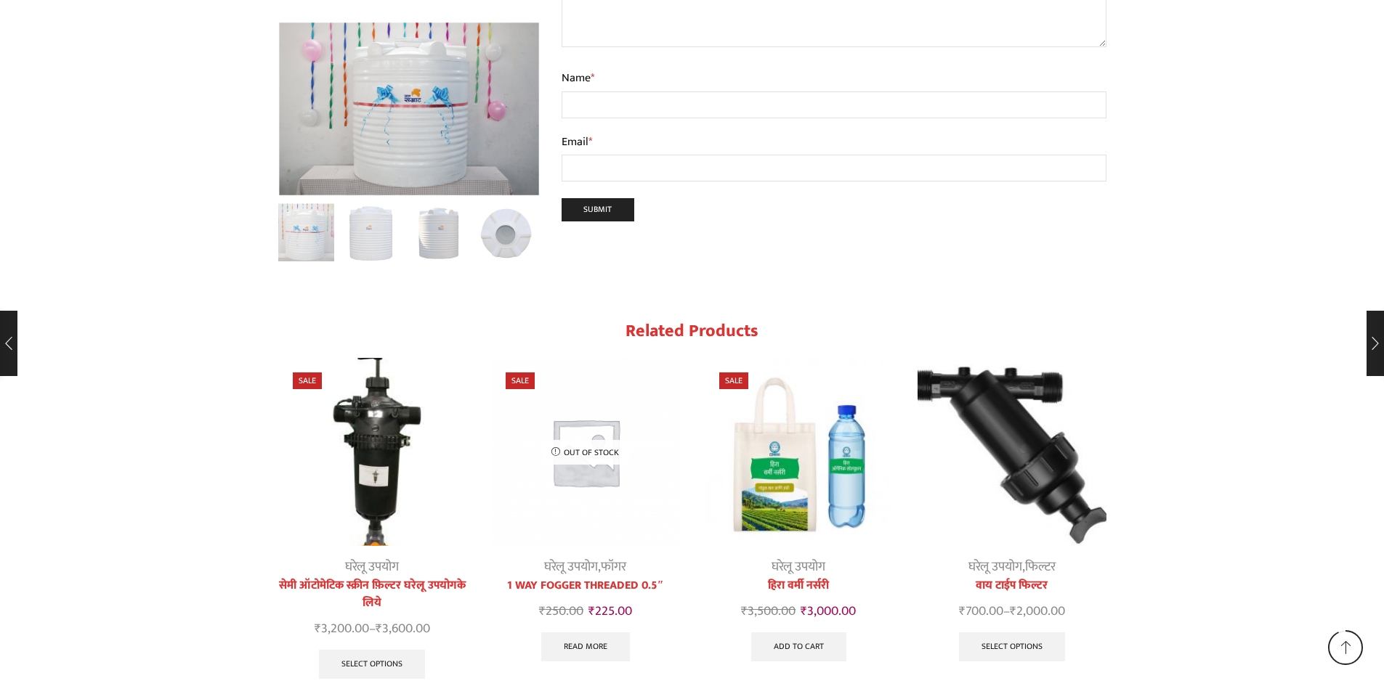
scroll to position [3632, 0]
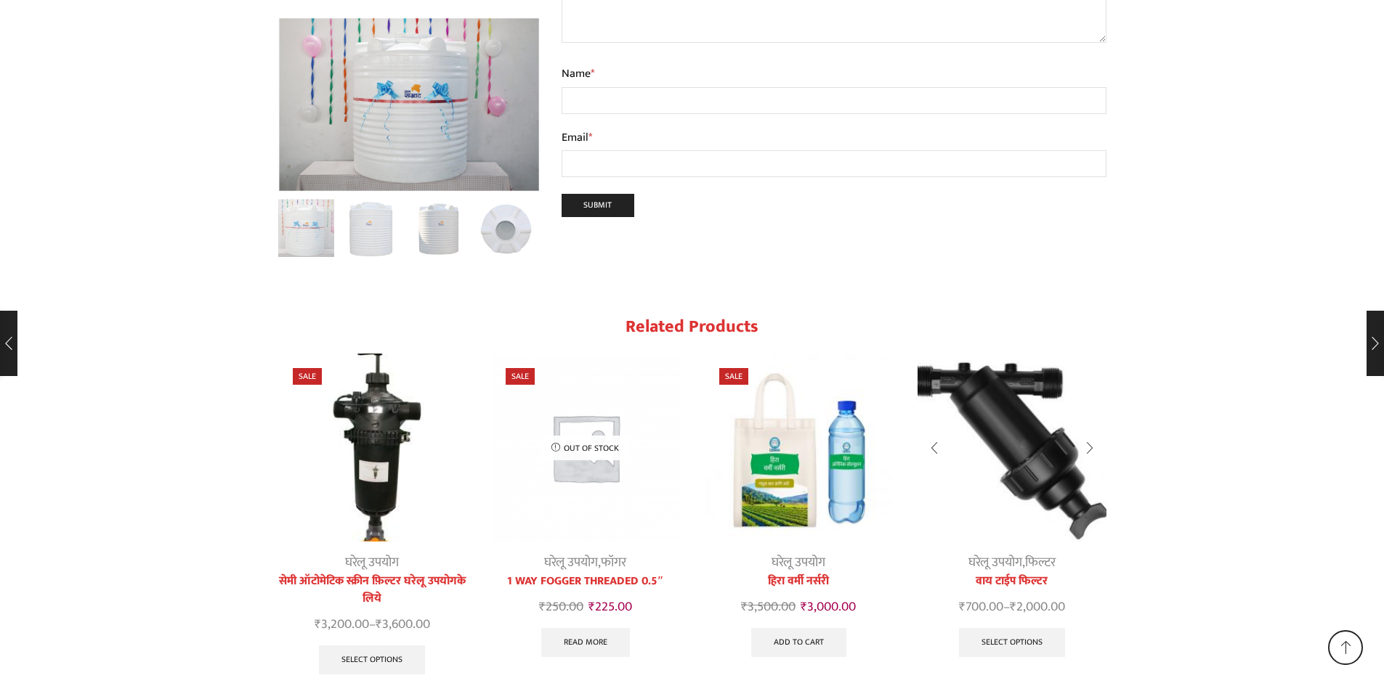
click at [1095, 429] on div "4 / 4" at bounding box center [1089, 448] width 33 height 38
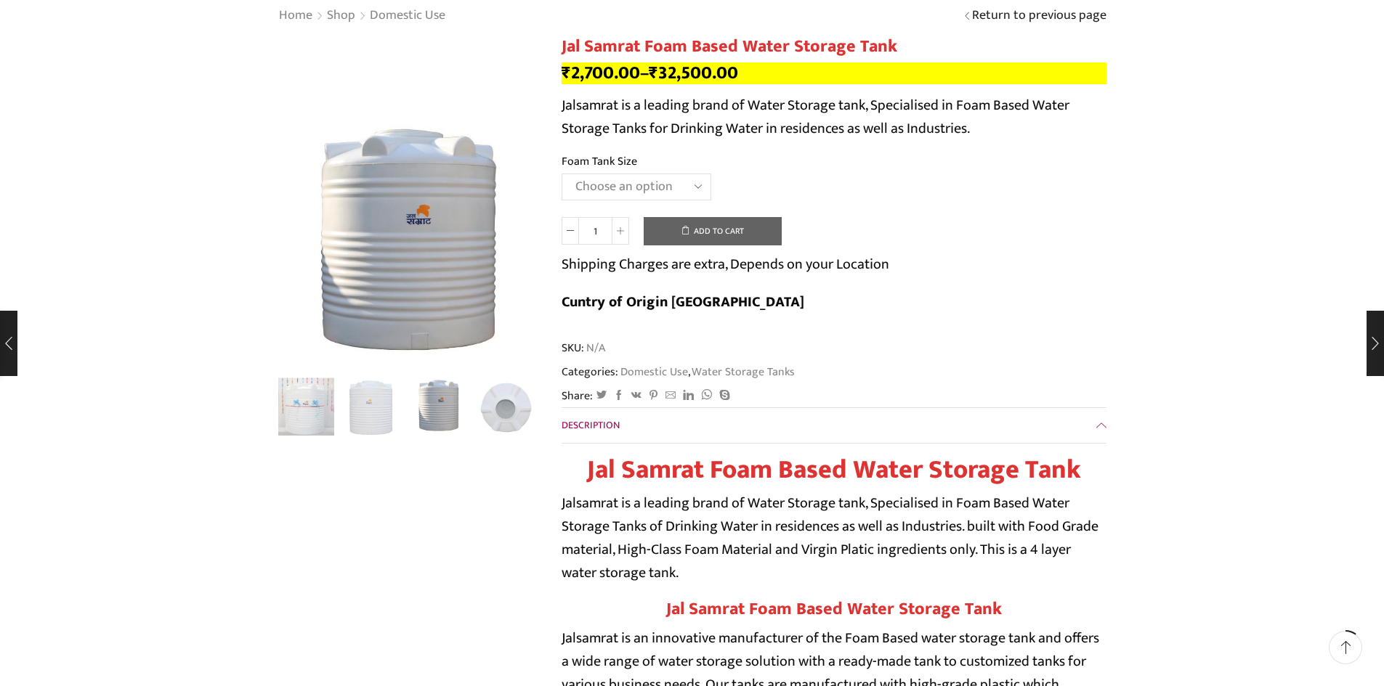
scroll to position [0, 0]
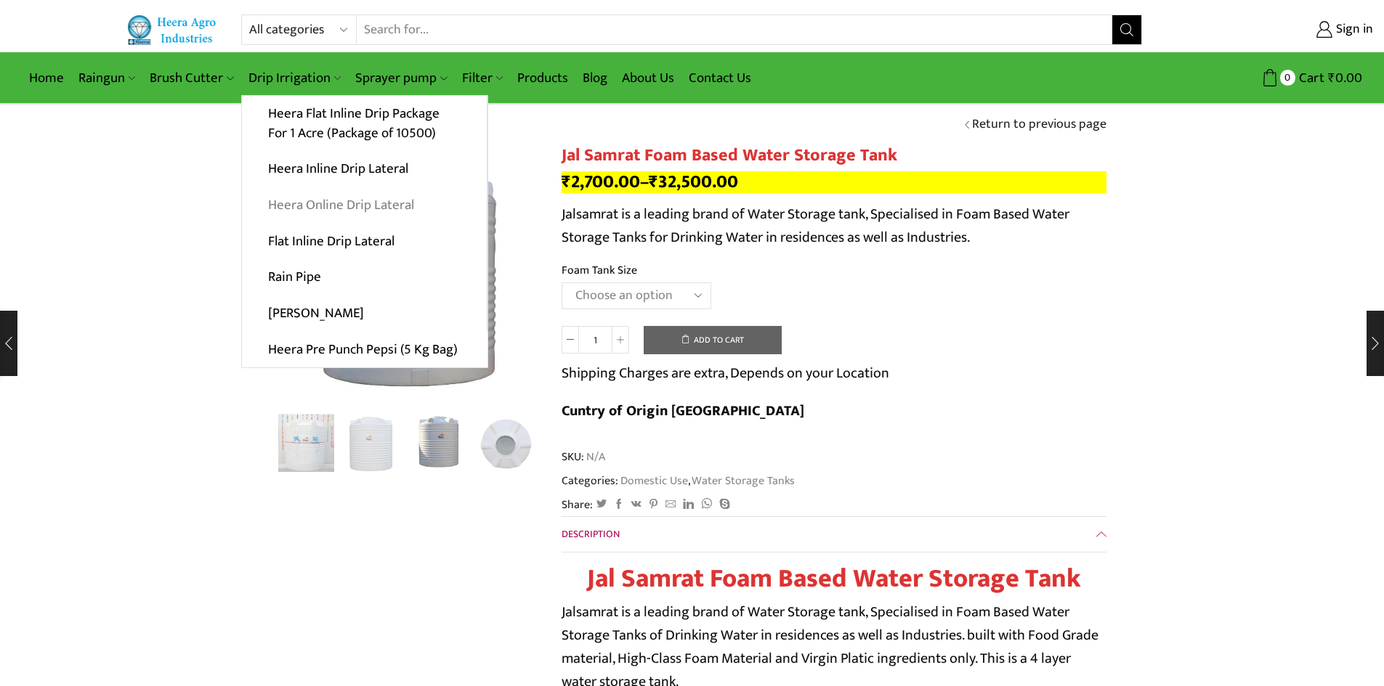
click at [361, 206] on link "Heera Online Drip Lateral" at bounding box center [364, 205] width 245 height 36
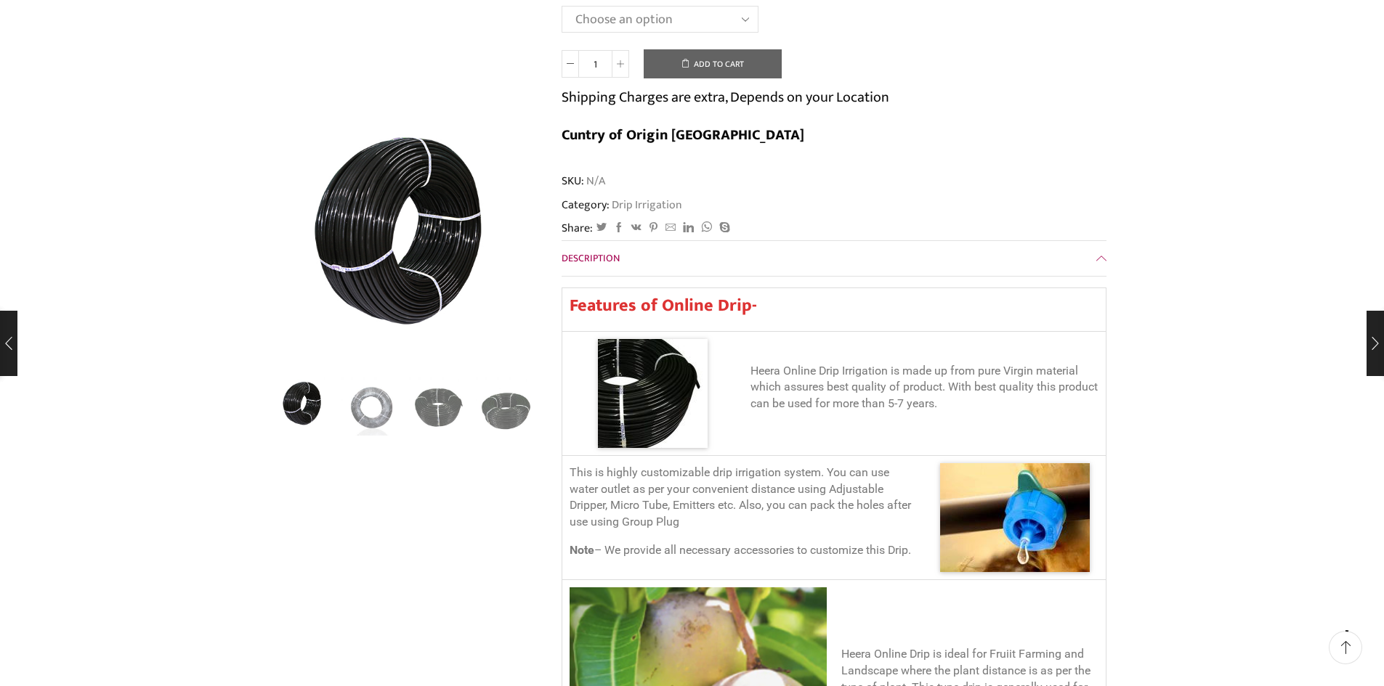
scroll to position [363, 0]
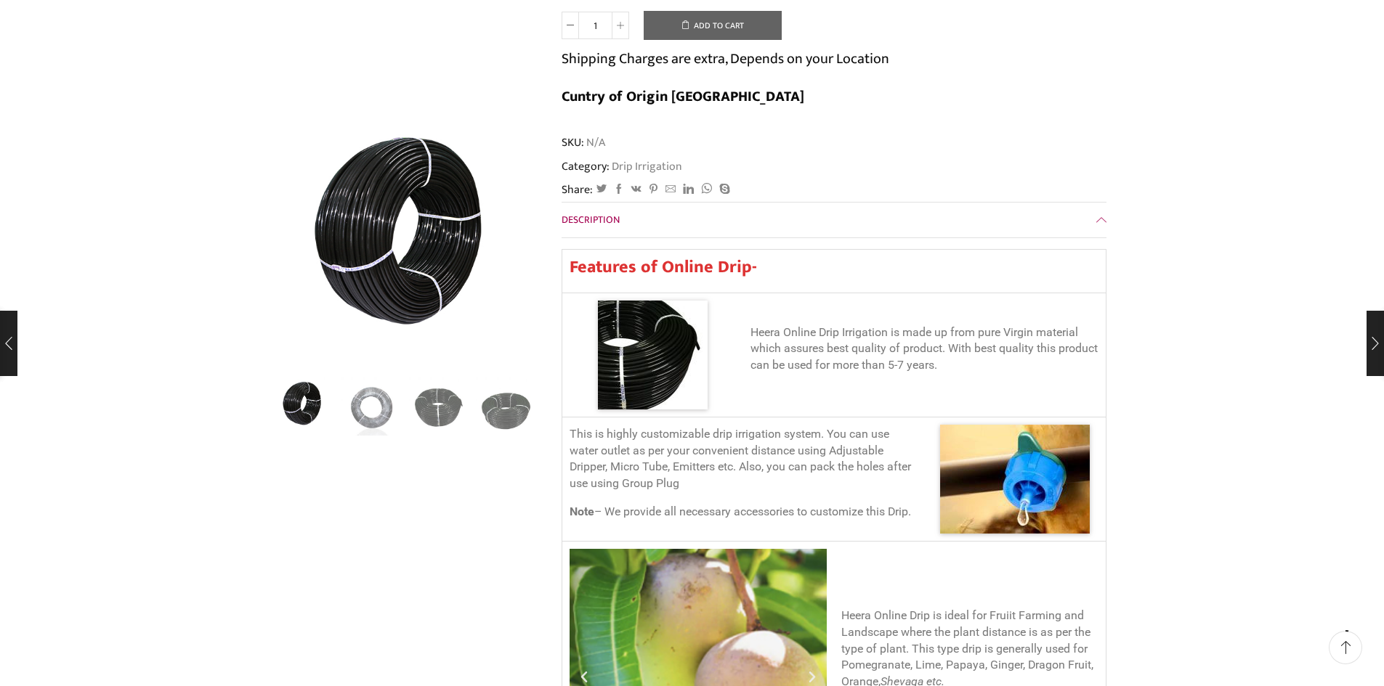
type input "[EMAIL_ADDRESS][DOMAIN_NAME]"
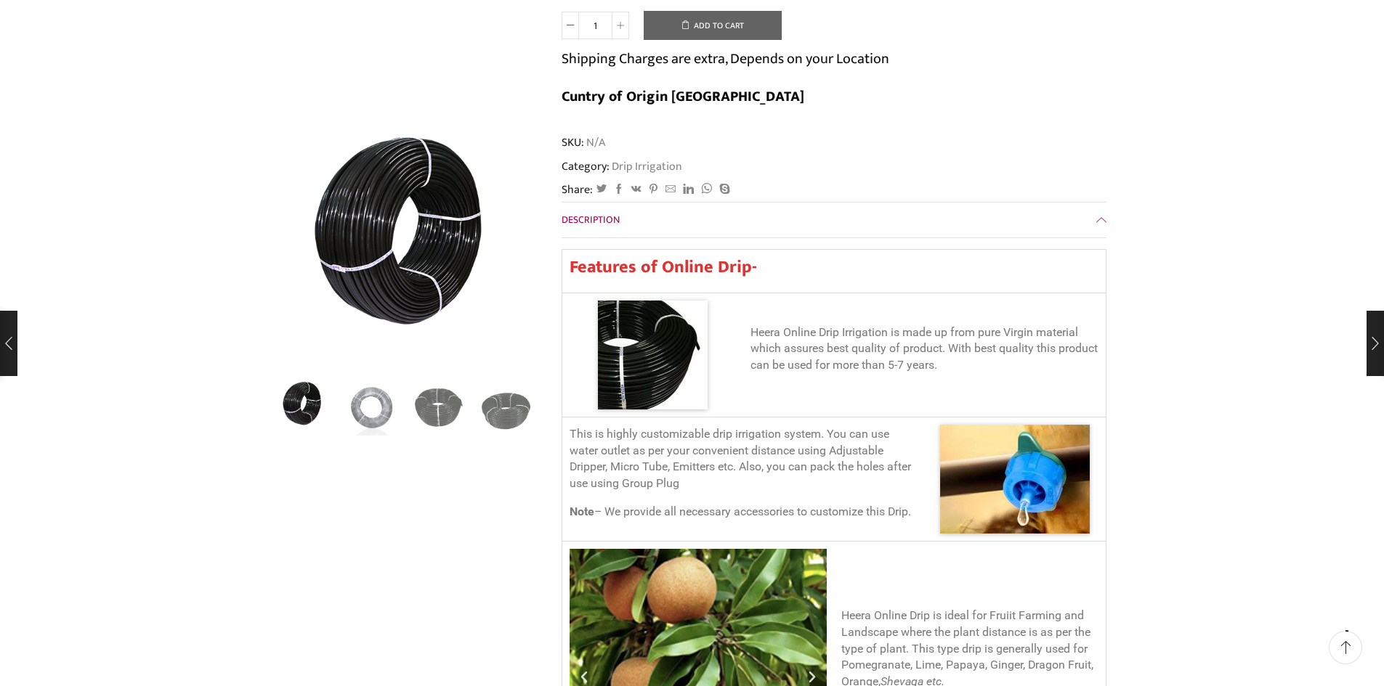
click at [1099, 203] on link "Description" at bounding box center [833, 220] width 545 height 35
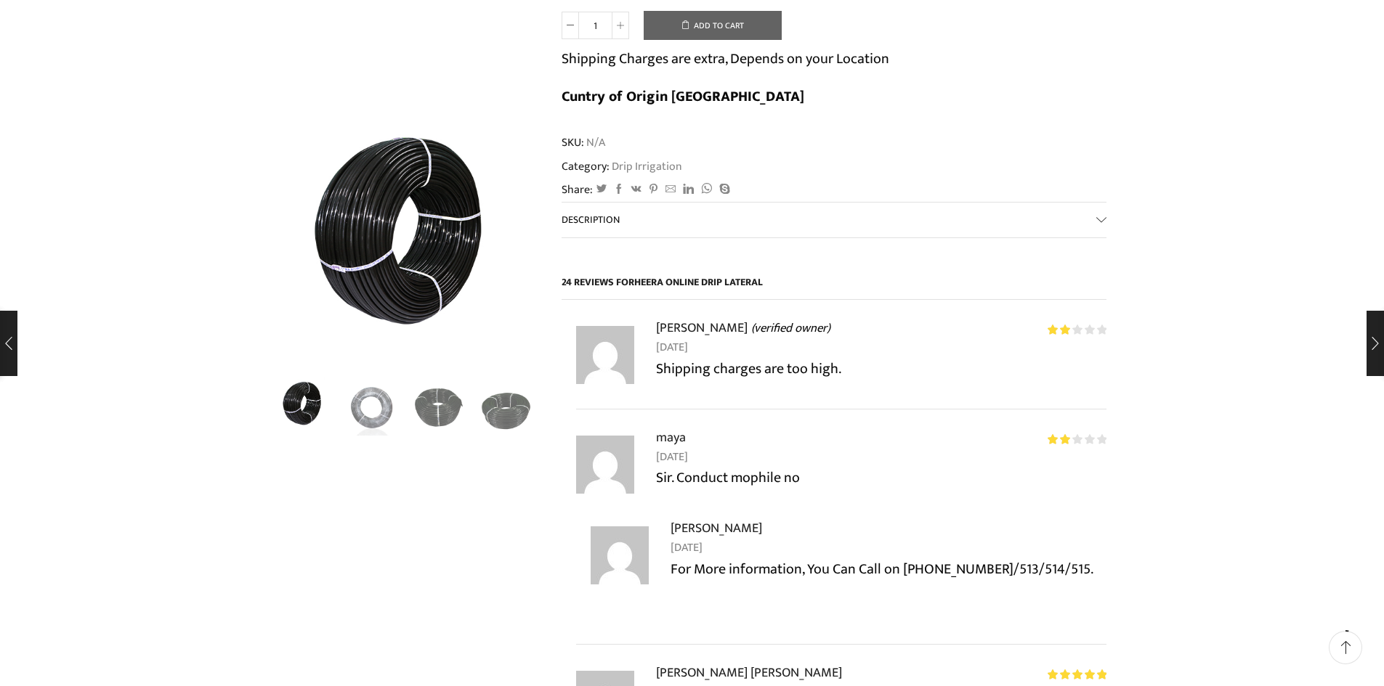
scroll to position [0, 0]
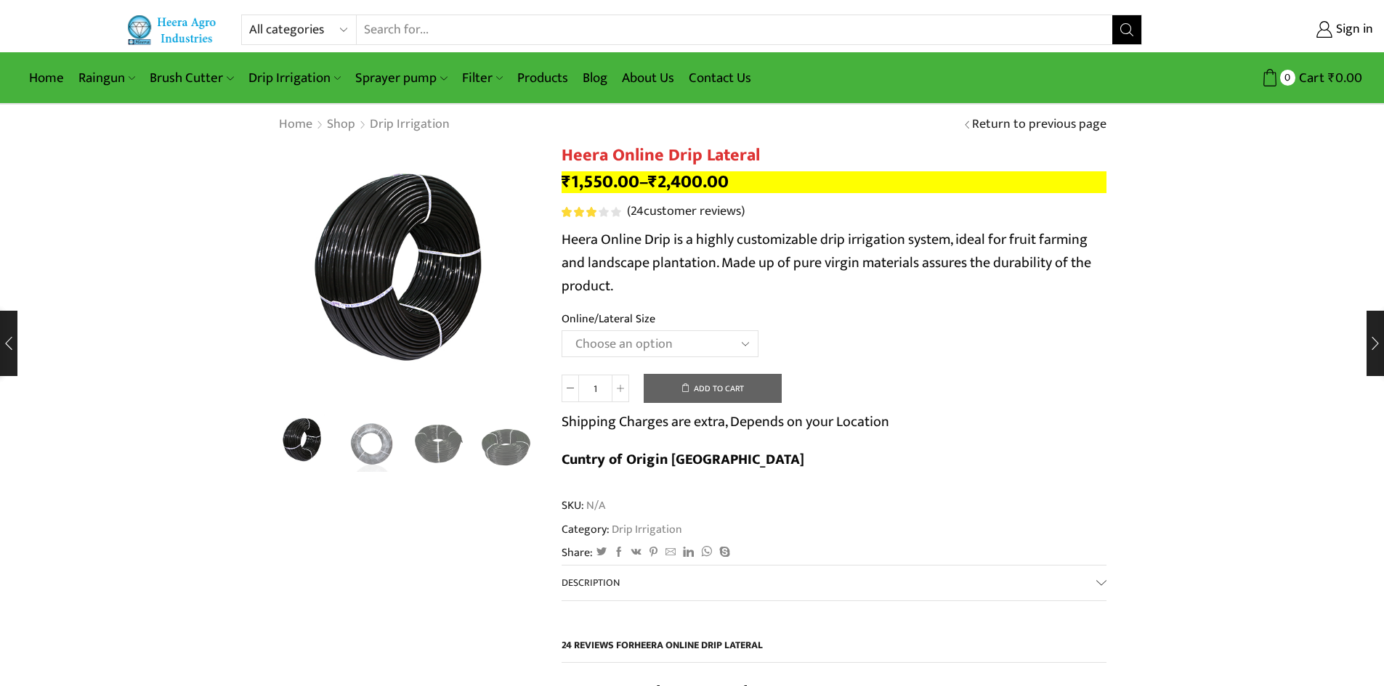
click at [722, 345] on select "Choose an option Heera Online 16MM Heera Online GOLD 16MM Heera Online 12MM Hee…" at bounding box center [659, 343] width 197 height 27
click at [936, 345] on td "Choose an option Heera Online 16MM Heera Online GOLD 16MM Heera Online 12MM Hee…" at bounding box center [833, 350] width 545 height 40
click at [346, 121] on link "Shop" at bounding box center [341, 124] width 30 height 19
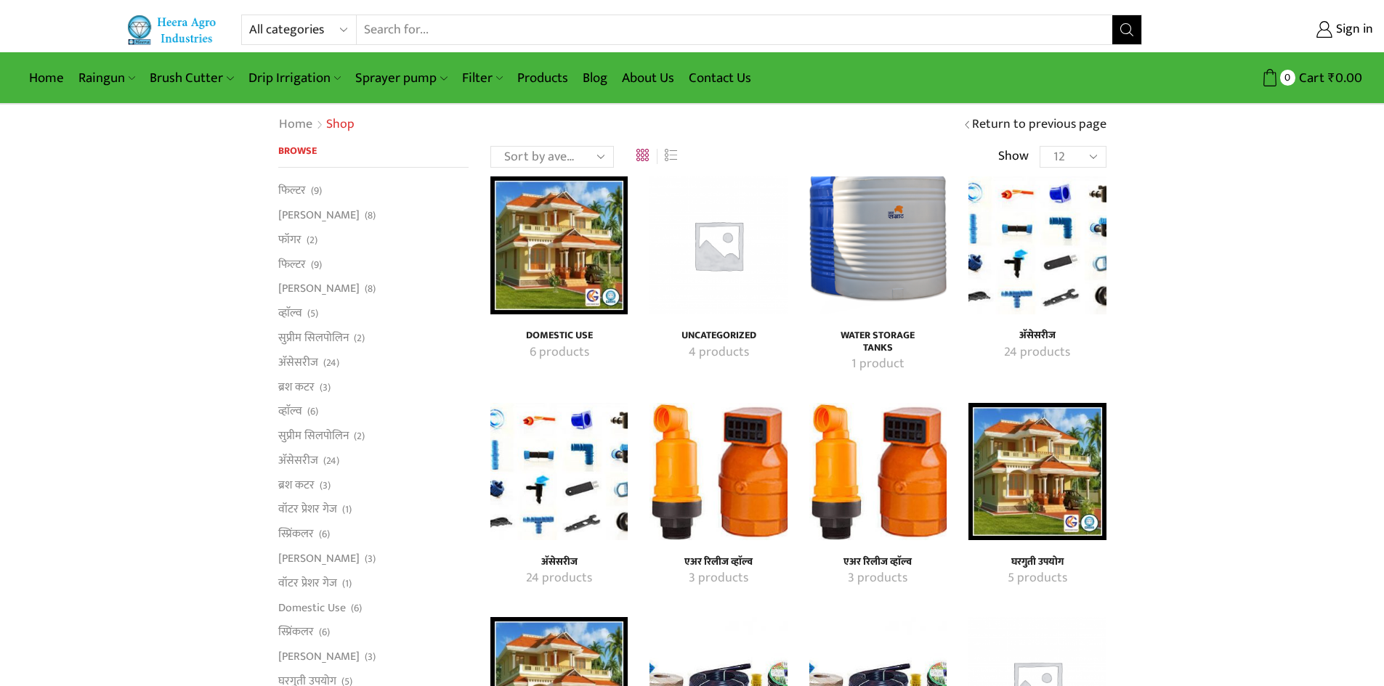
type input "[EMAIL_ADDRESS][DOMAIN_NAME]"
click at [1033, 269] on img "Visit product category अ‍ॅसेसरीज" at bounding box center [1036, 245] width 137 height 137
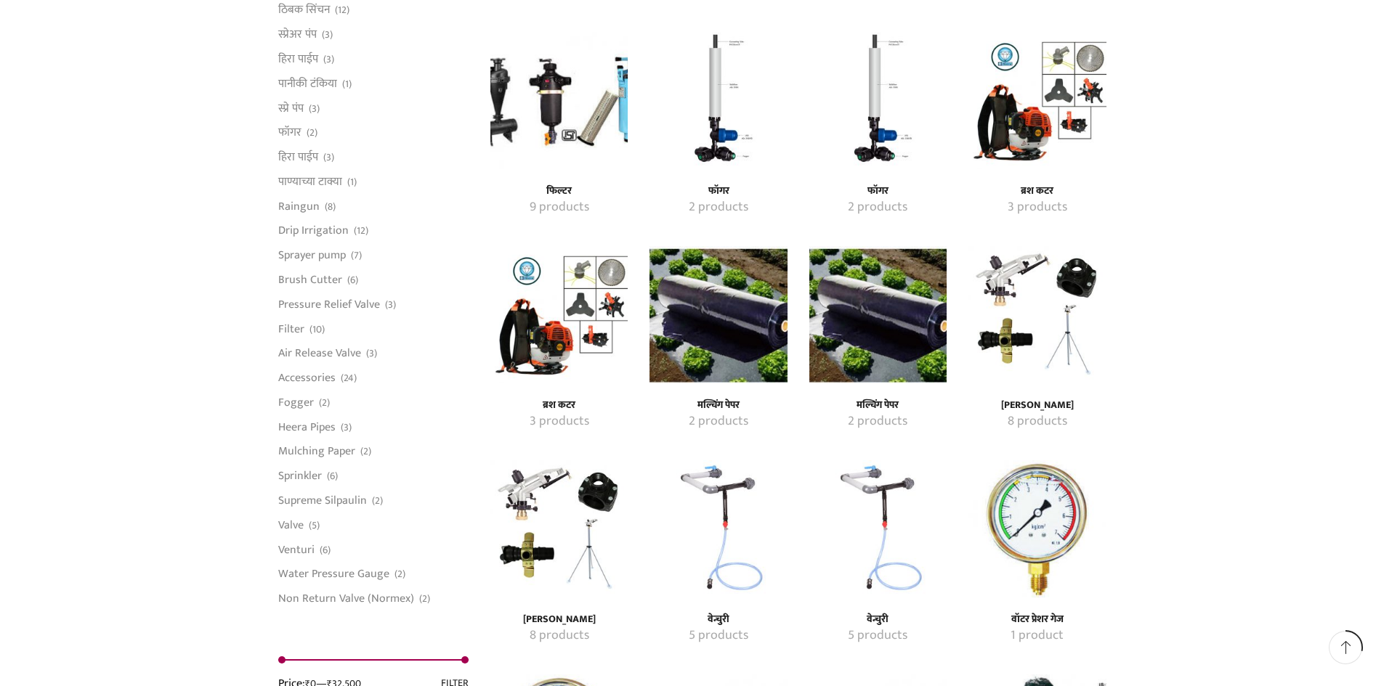
scroll to position [1017, 0]
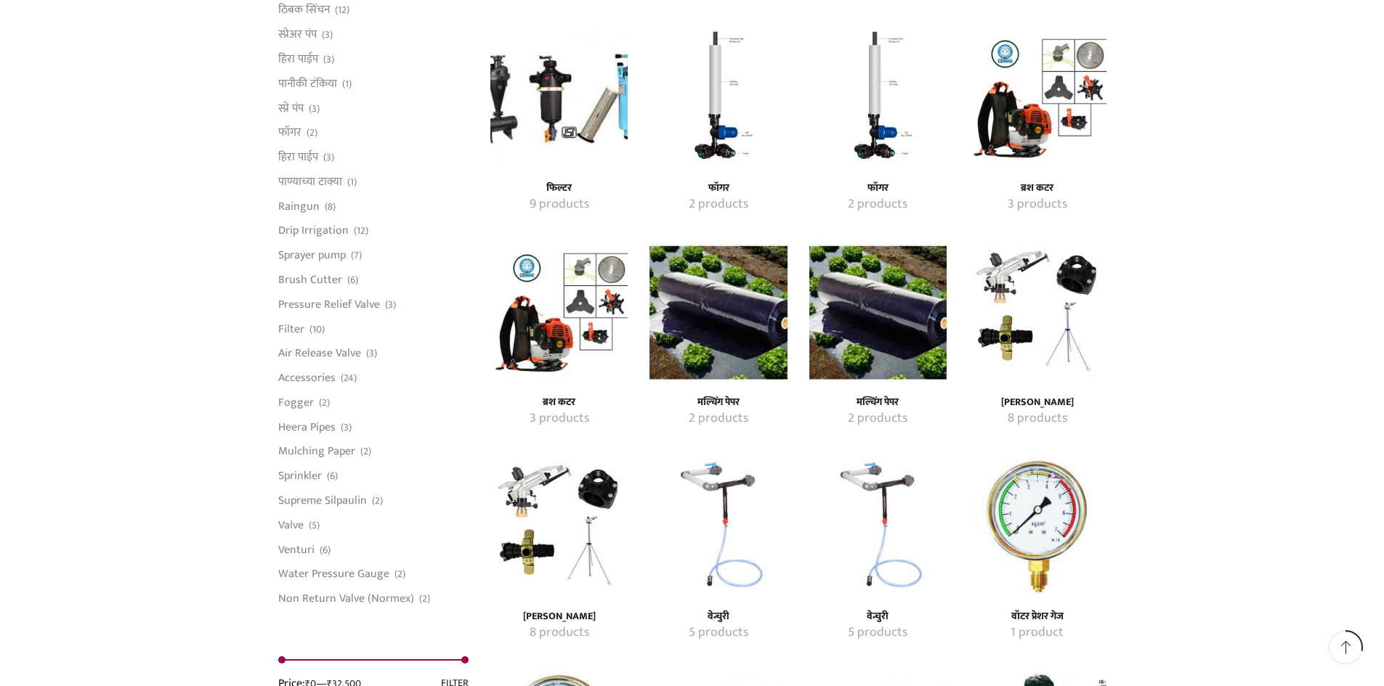
type input "[EMAIL_ADDRESS][DOMAIN_NAME]"
click at [1023, 121] on img "Visit product category ब्रश कटर" at bounding box center [1036, 97] width 137 height 137
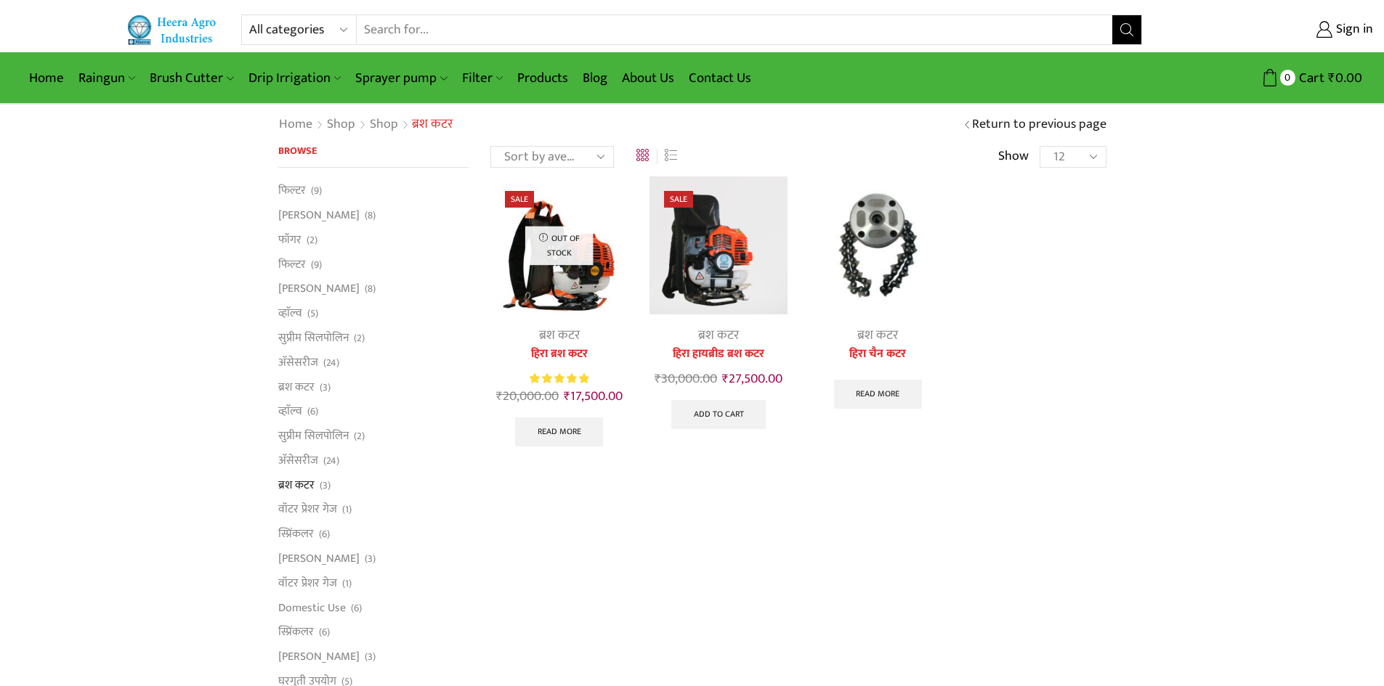
type input "[EMAIL_ADDRESS][DOMAIN_NAME]"
click at [883, 237] on img at bounding box center [877, 245] width 137 height 137
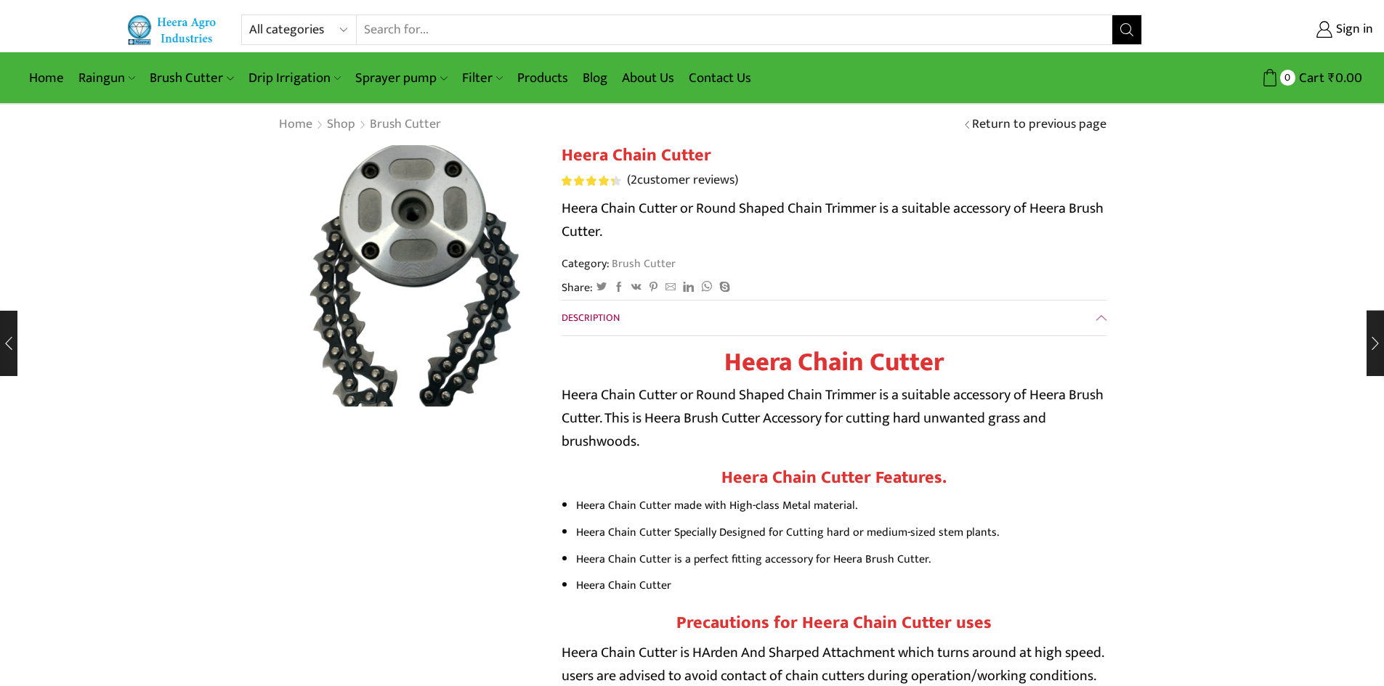
type input "[EMAIL_ADDRESS][DOMAIN_NAME]"
click at [394, 259] on img at bounding box center [415, 280] width 366 height 366
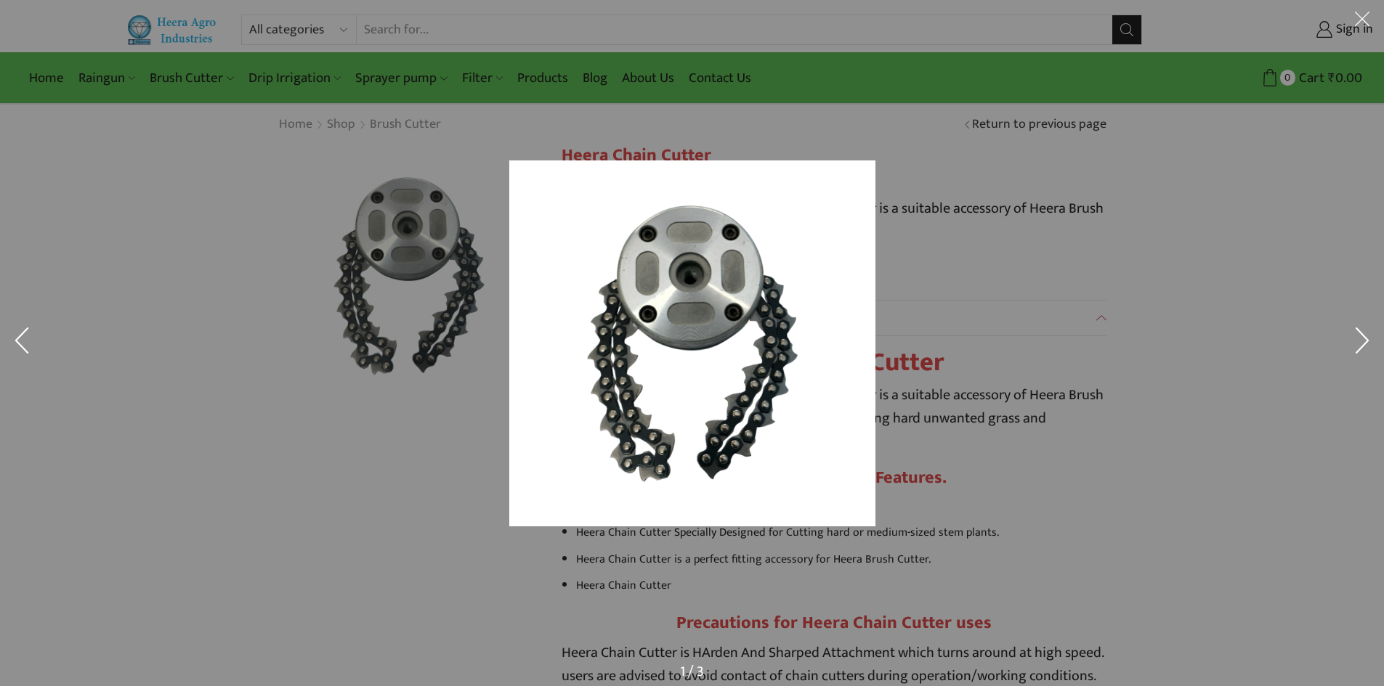
click at [1365, 349] on button at bounding box center [1362, 343] width 44 height 73
click at [1363, 342] on button at bounding box center [1362, 343] width 44 height 73
click at [12, 340] on button at bounding box center [22, 343] width 44 height 73
click at [1366, 15] on button at bounding box center [1362, 22] width 44 height 44
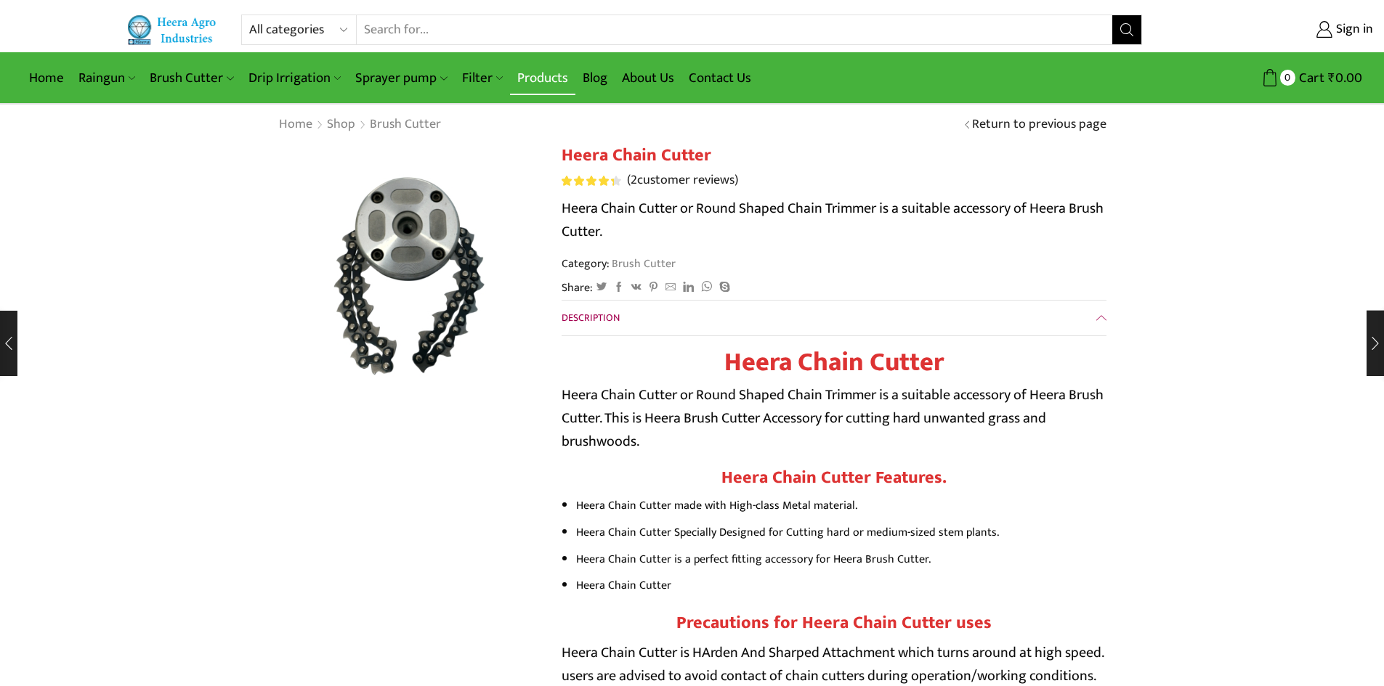
click at [530, 80] on link "Products" at bounding box center [542, 78] width 65 height 34
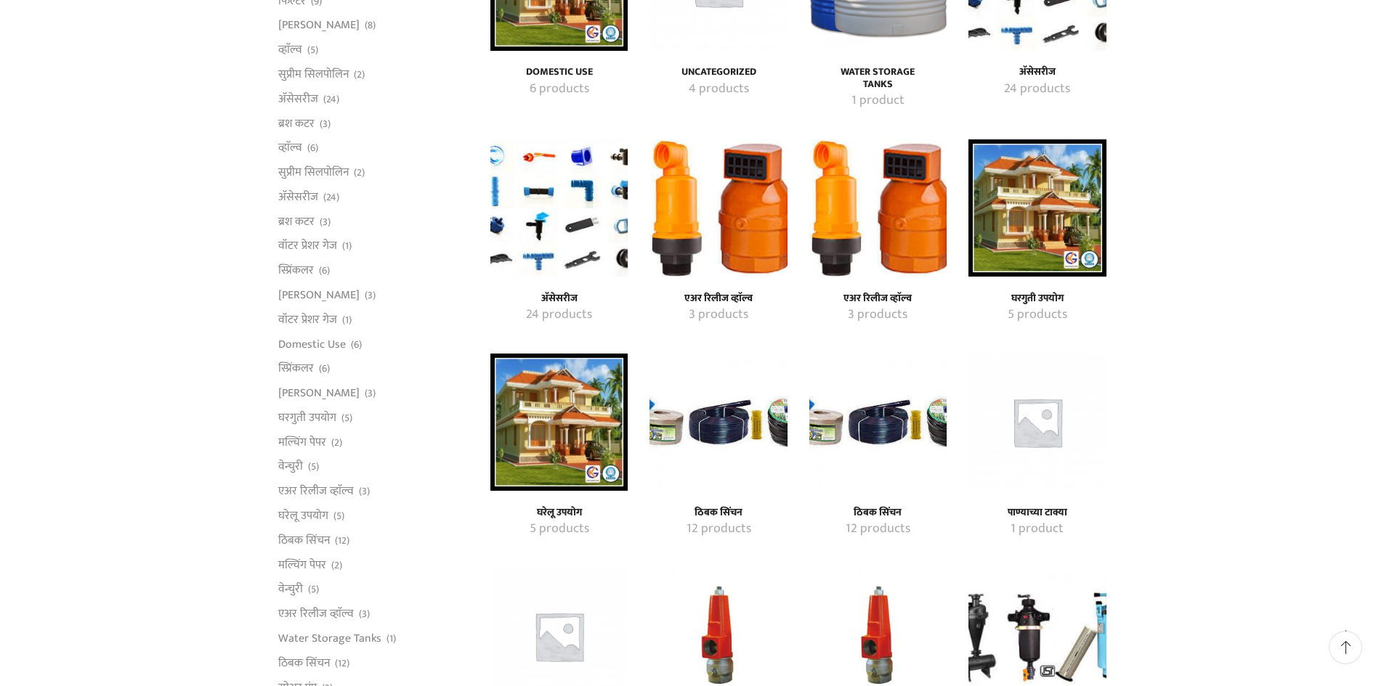
scroll to position [363, 0]
